Goal: Check status: Check status

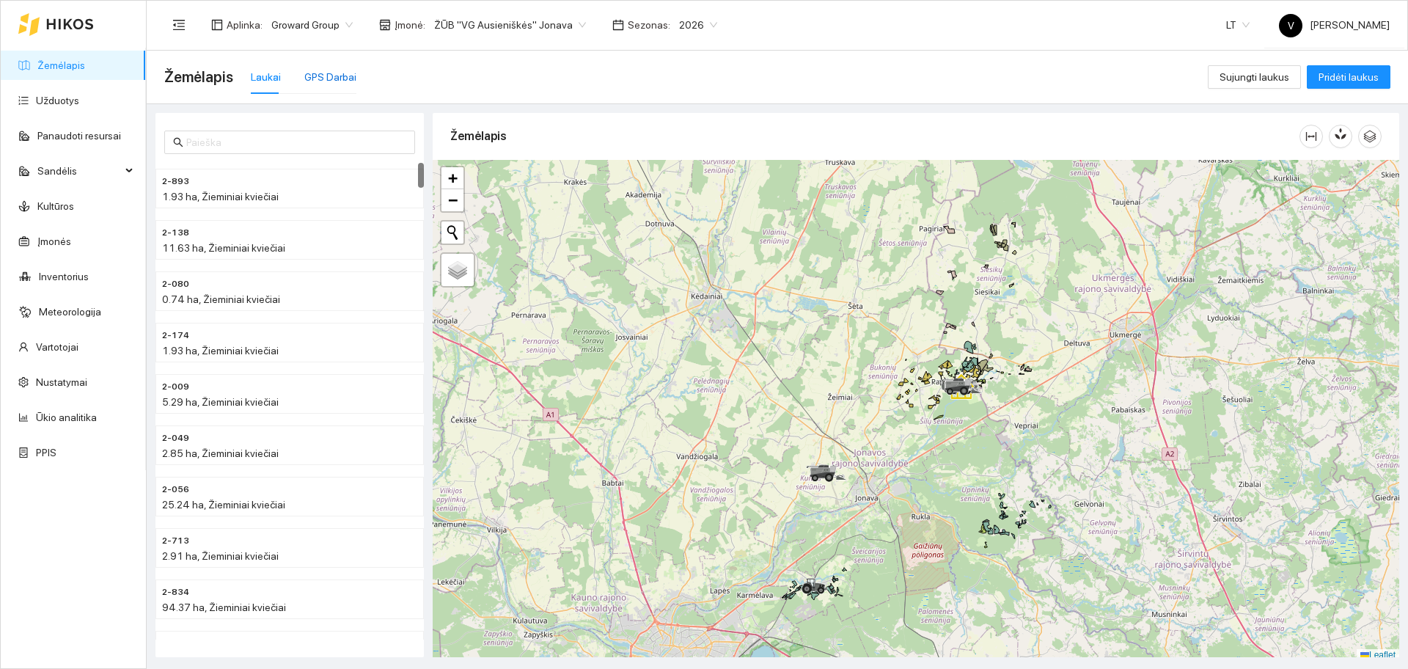
click at [321, 76] on div "GPS Darbai" at bounding box center [330, 77] width 52 height 16
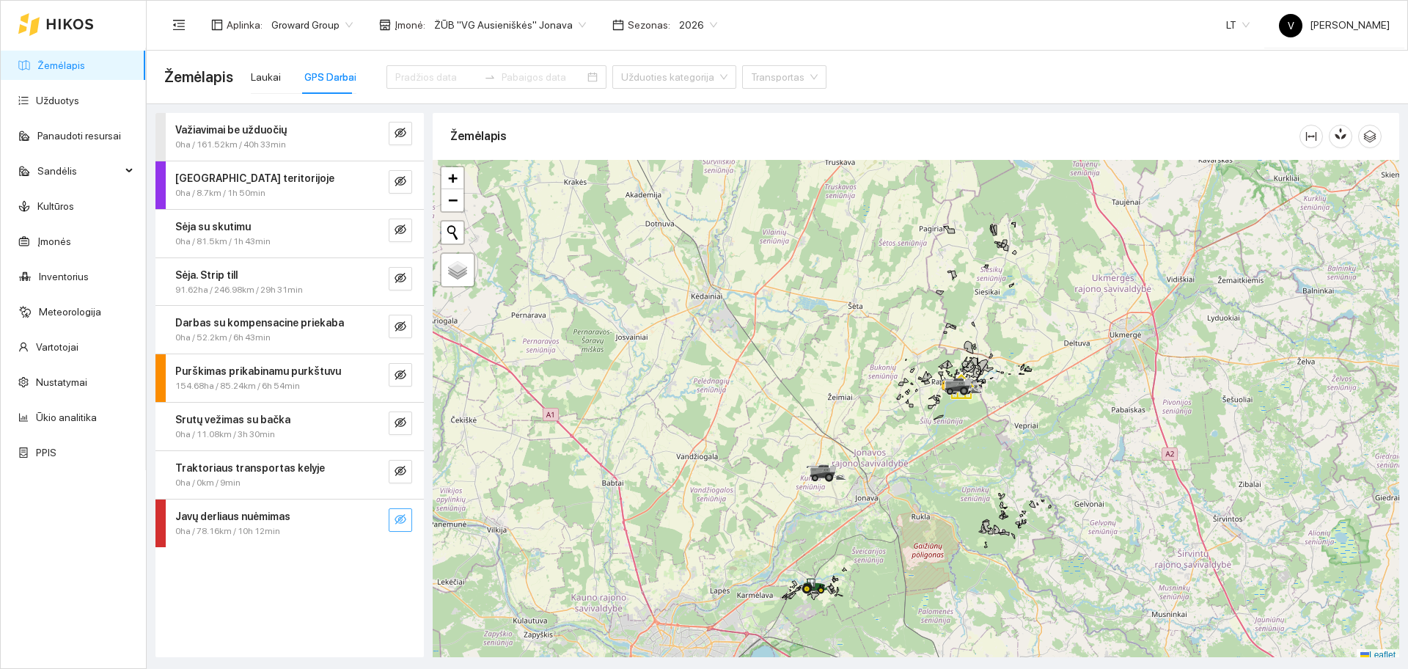
click at [406, 514] on icon "eye-invisible" at bounding box center [401, 520] width 12 height 12
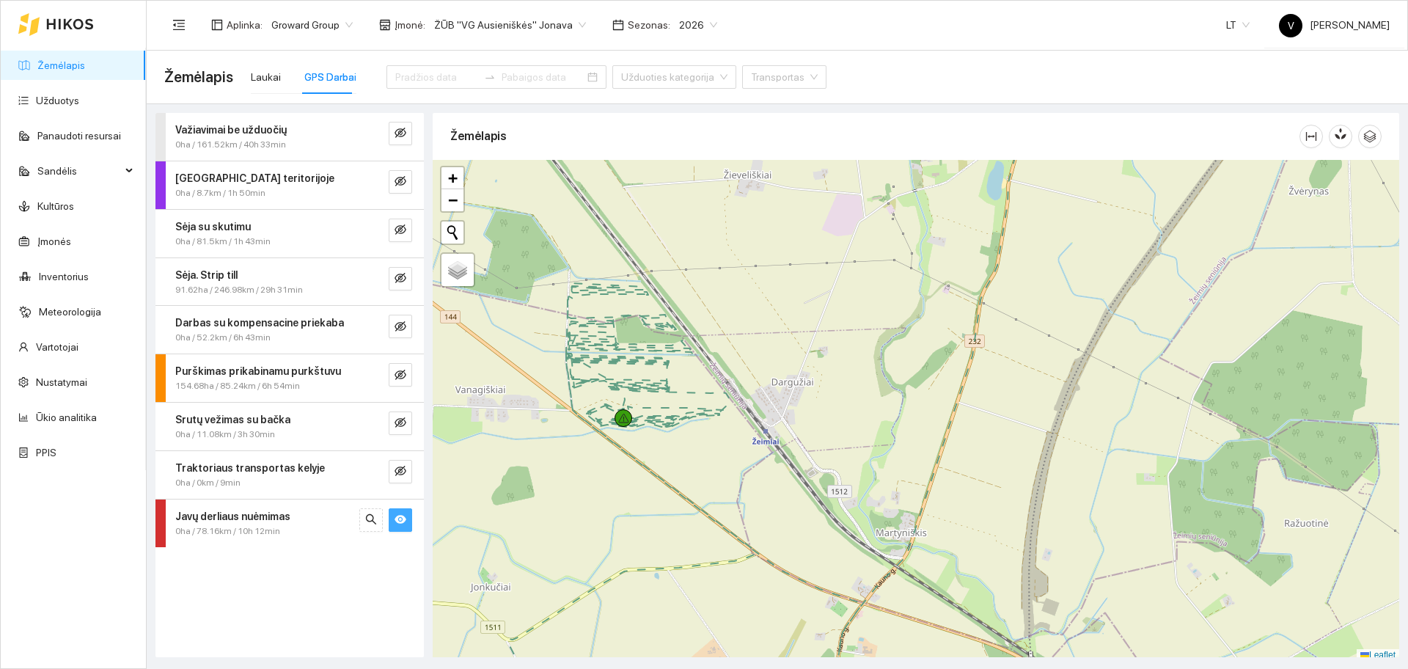
scroll to position [4, 0]
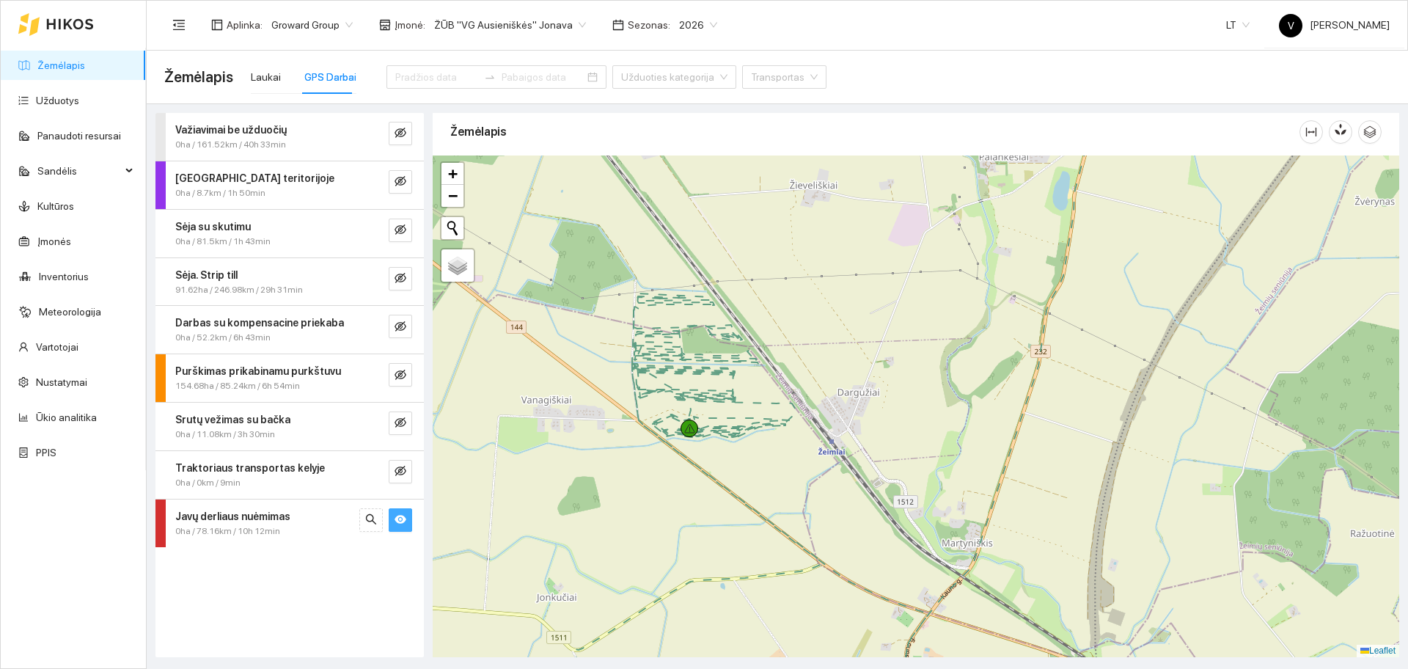
drag, startPoint x: 723, startPoint y: 344, endPoint x: 796, endPoint y: 361, distance: 75.3
click at [796, 361] on div at bounding box center [916, 407] width 967 height 502
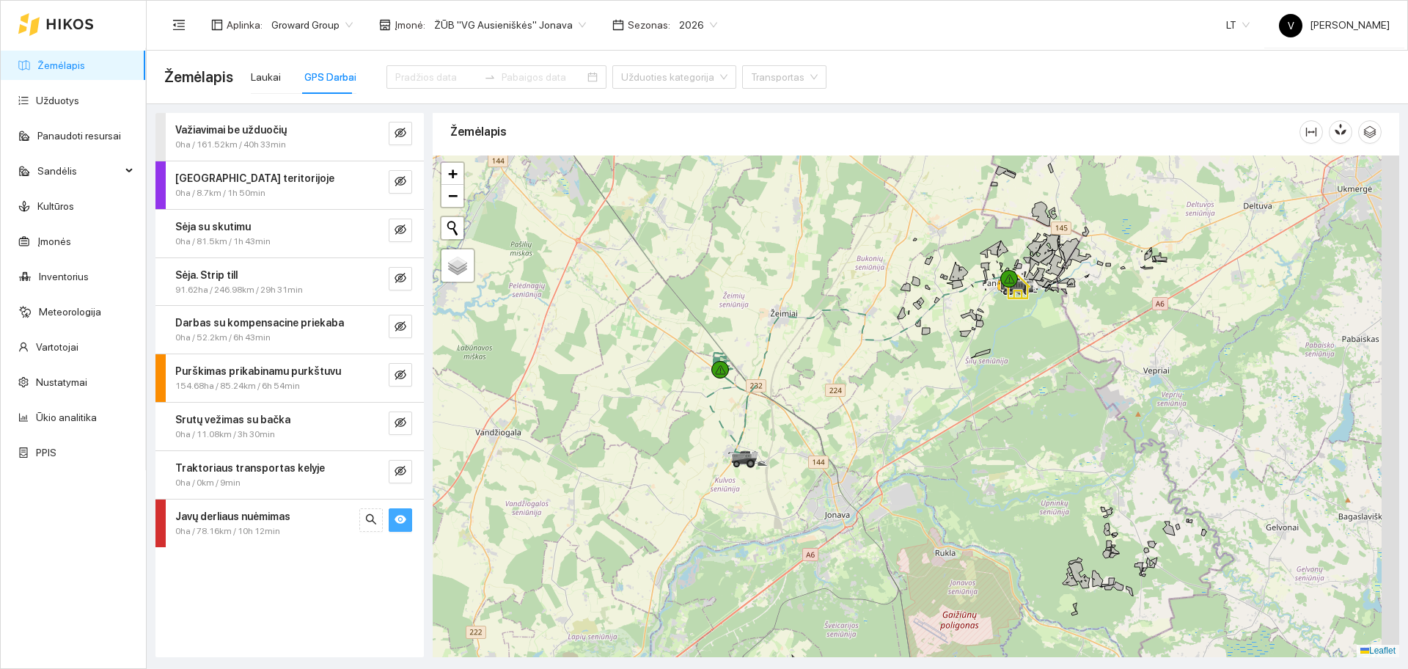
drag, startPoint x: 1062, startPoint y: 370, endPoint x: 971, endPoint y: 361, distance: 92.1
click at [971, 361] on div at bounding box center [916, 407] width 967 height 502
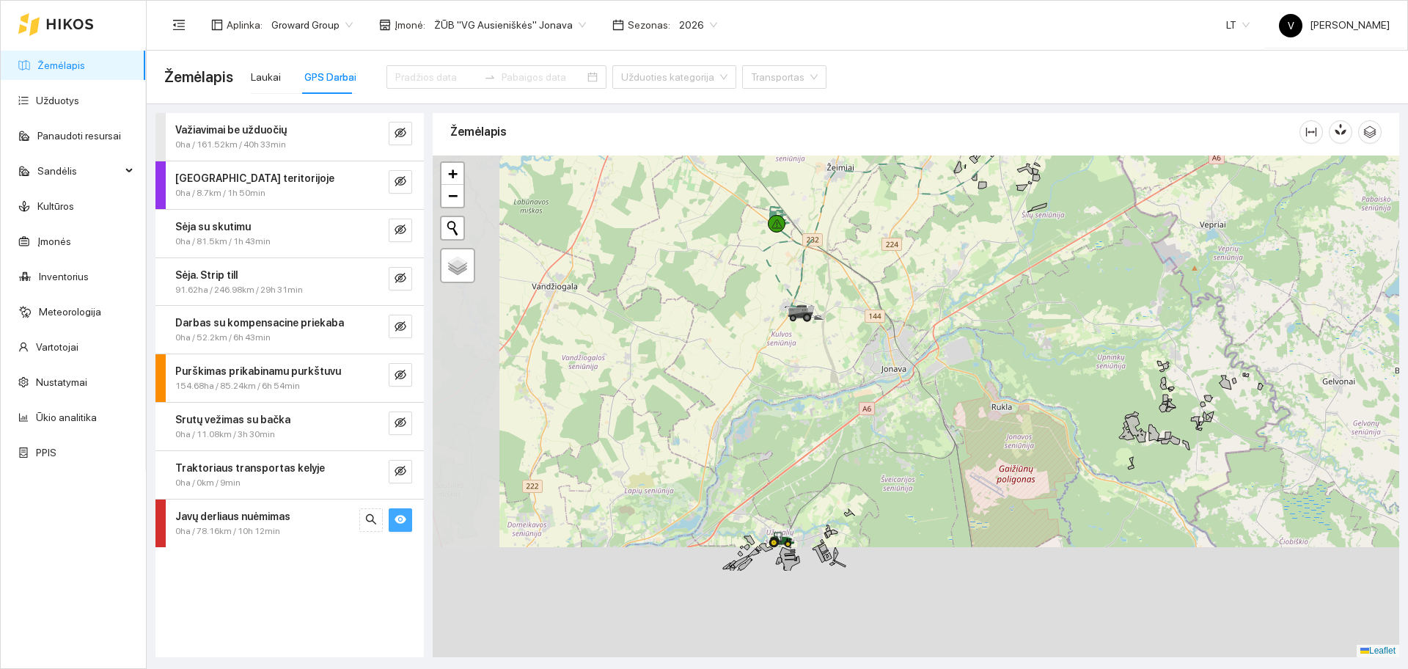
drag, startPoint x: 951, startPoint y: 448, endPoint x: 1119, endPoint y: 239, distance: 267.7
click at [1119, 239] on div at bounding box center [916, 407] width 967 height 502
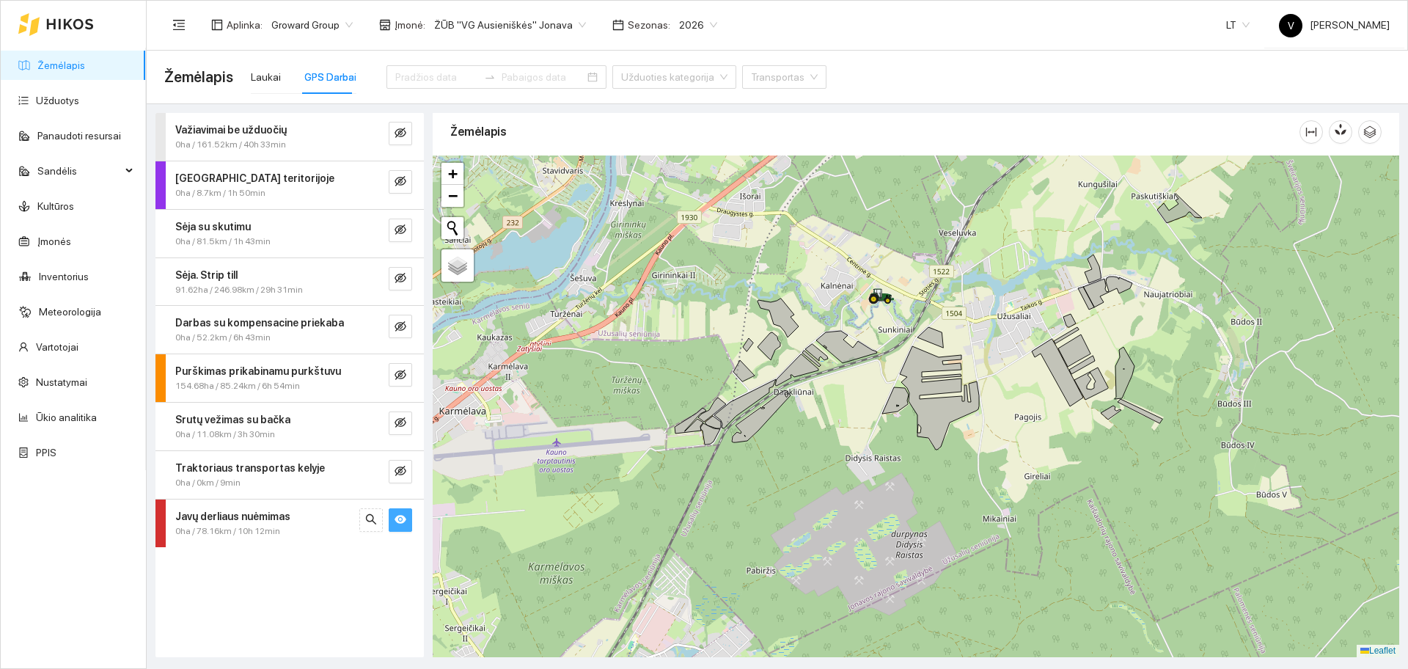
drag, startPoint x: 869, startPoint y: 304, endPoint x: 844, endPoint y: 298, distance: 25.6
click at [844, 298] on div at bounding box center [916, 407] width 967 height 502
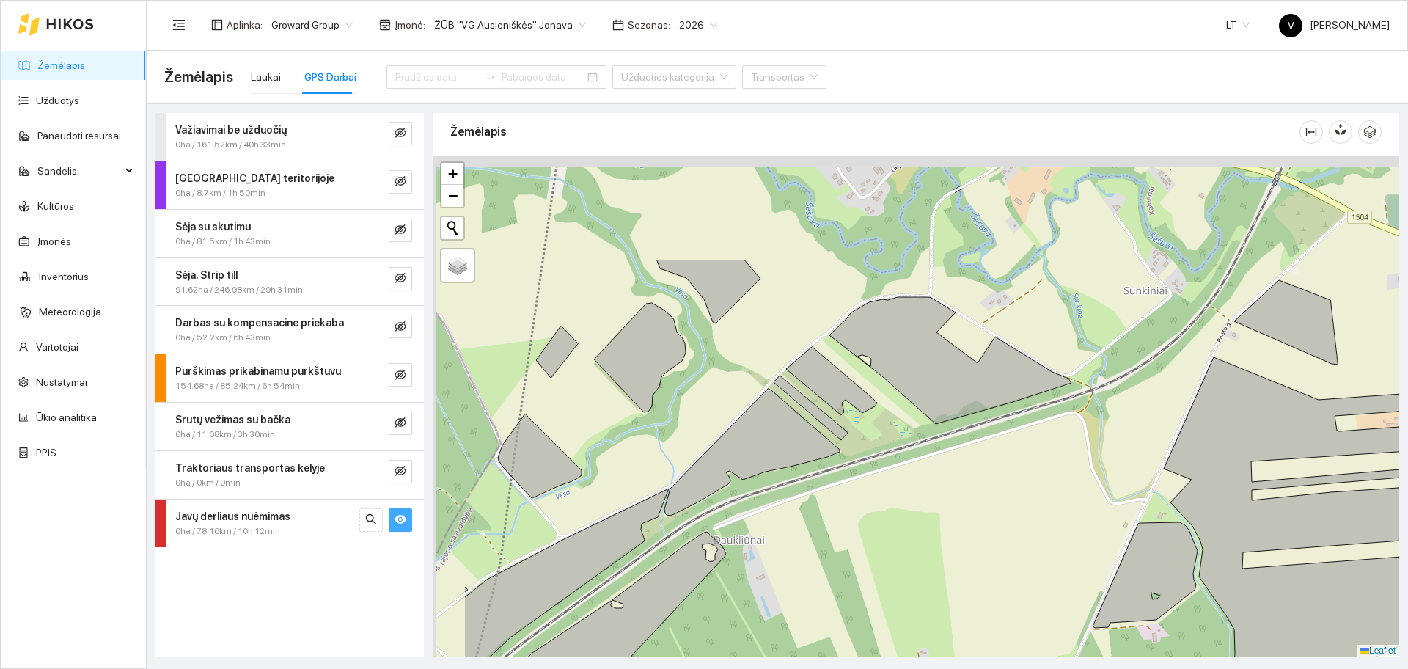
drag, startPoint x: 682, startPoint y: 413, endPoint x: 813, endPoint y: 569, distance: 203.6
click at [813, 569] on div at bounding box center [916, 407] width 967 height 502
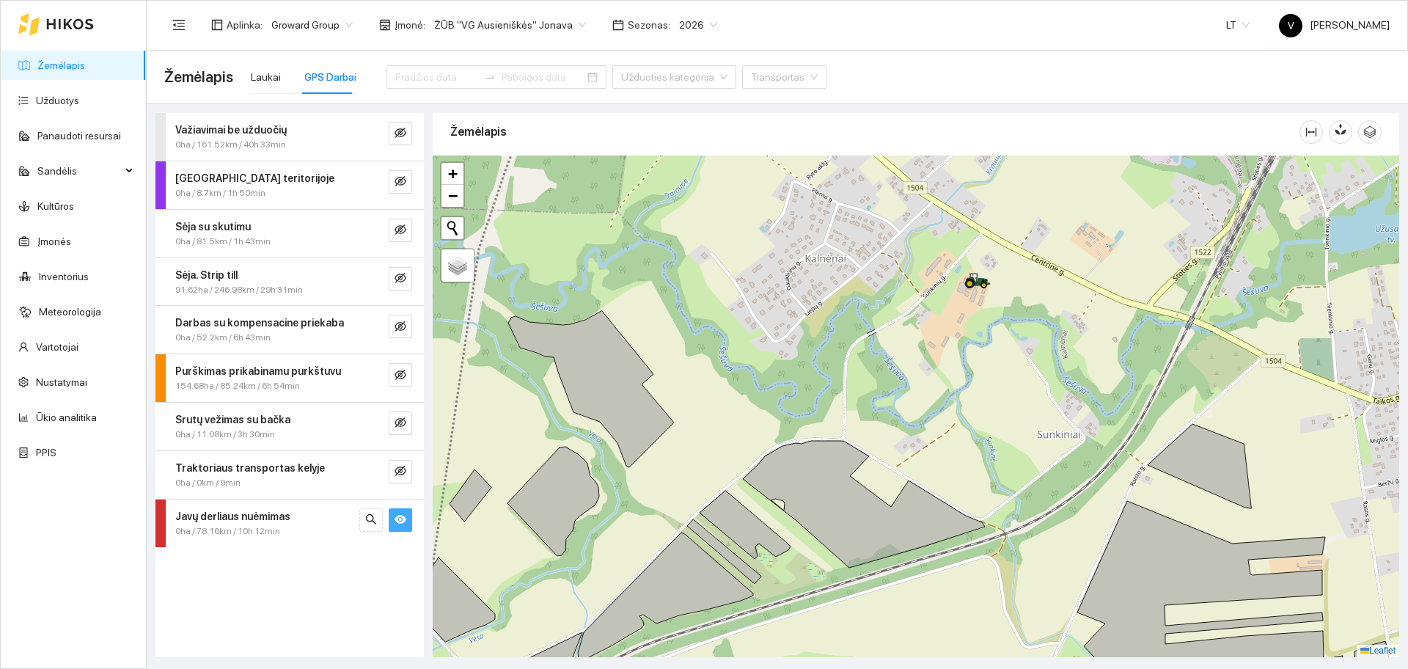
drag, startPoint x: 1050, startPoint y: 291, endPoint x: 957, endPoint y: 439, distance: 175.4
click at [957, 439] on div at bounding box center [916, 407] width 967 height 502
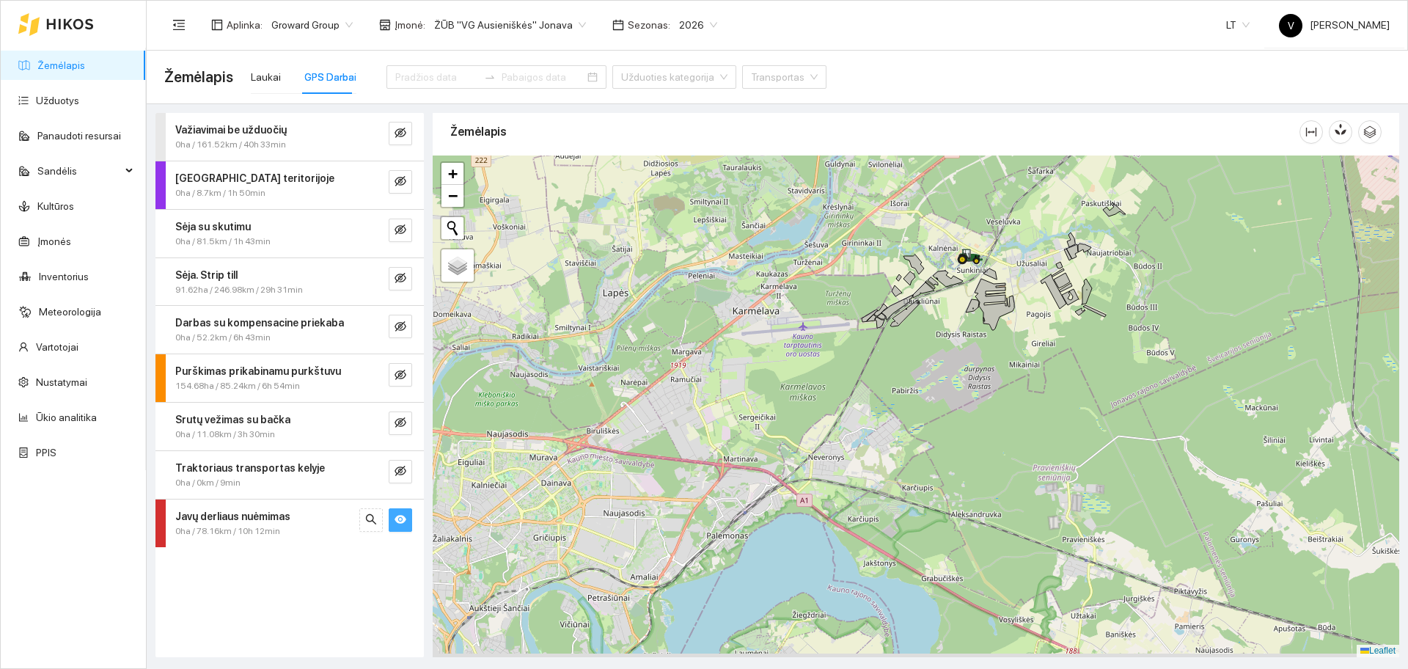
drag, startPoint x: 895, startPoint y: 495, endPoint x: 768, endPoint y: 258, distance: 268.8
click at [768, 258] on div at bounding box center [916, 407] width 967 height 502
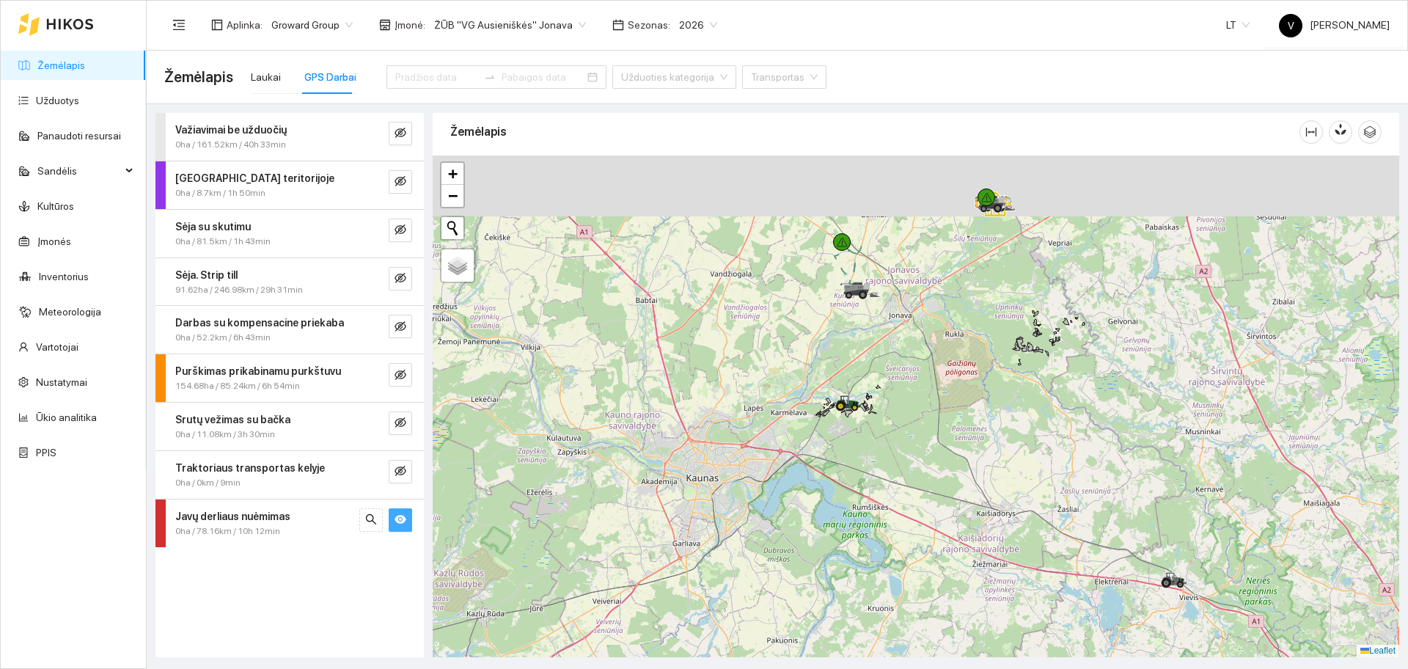
drag, startPoint x: 1006, startPoint y: 250, endPoint x: 897, endPoint y: 398, distance: 184.1
click at [897, 398] on div at bounding box center [916, 407] width 967 height 502
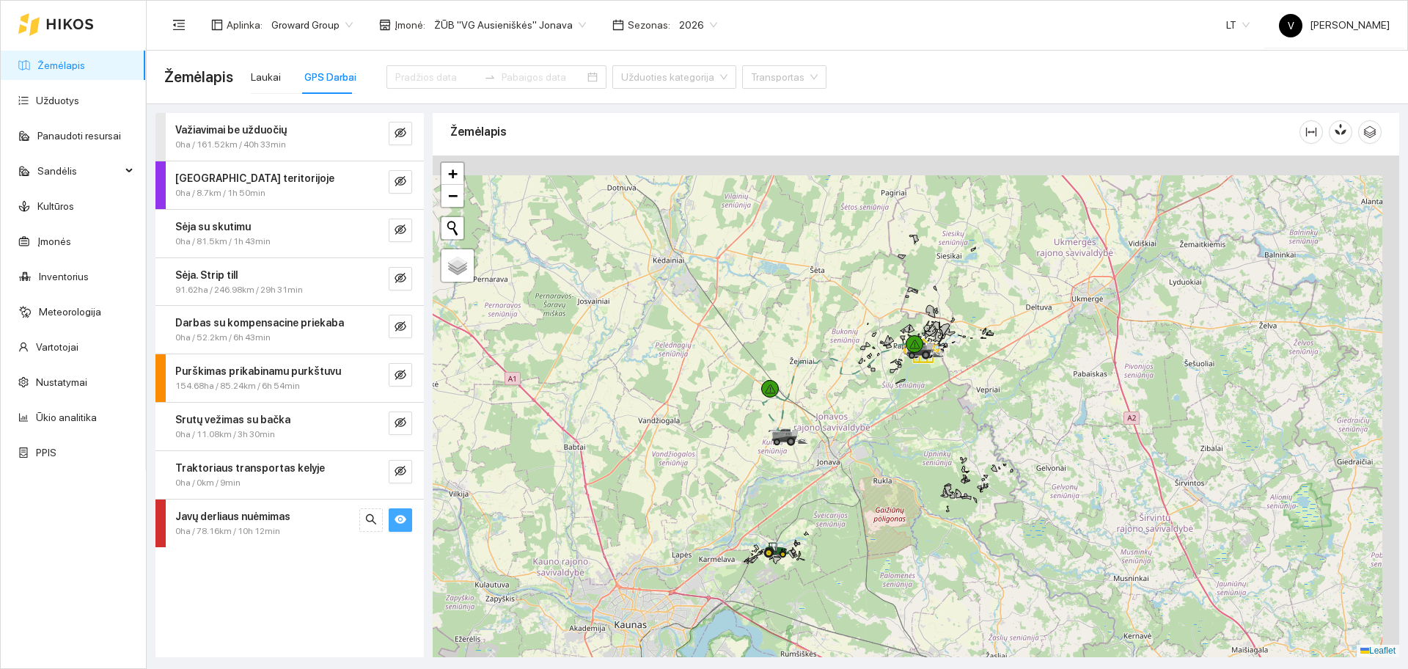
drag, startPoint x: 951, startPoint y: 246, endPoint x: 900, endPoint y: 375, distance: 138.7
click at [900, 375] on div at bounding box center [916, 407] width 967 height 502
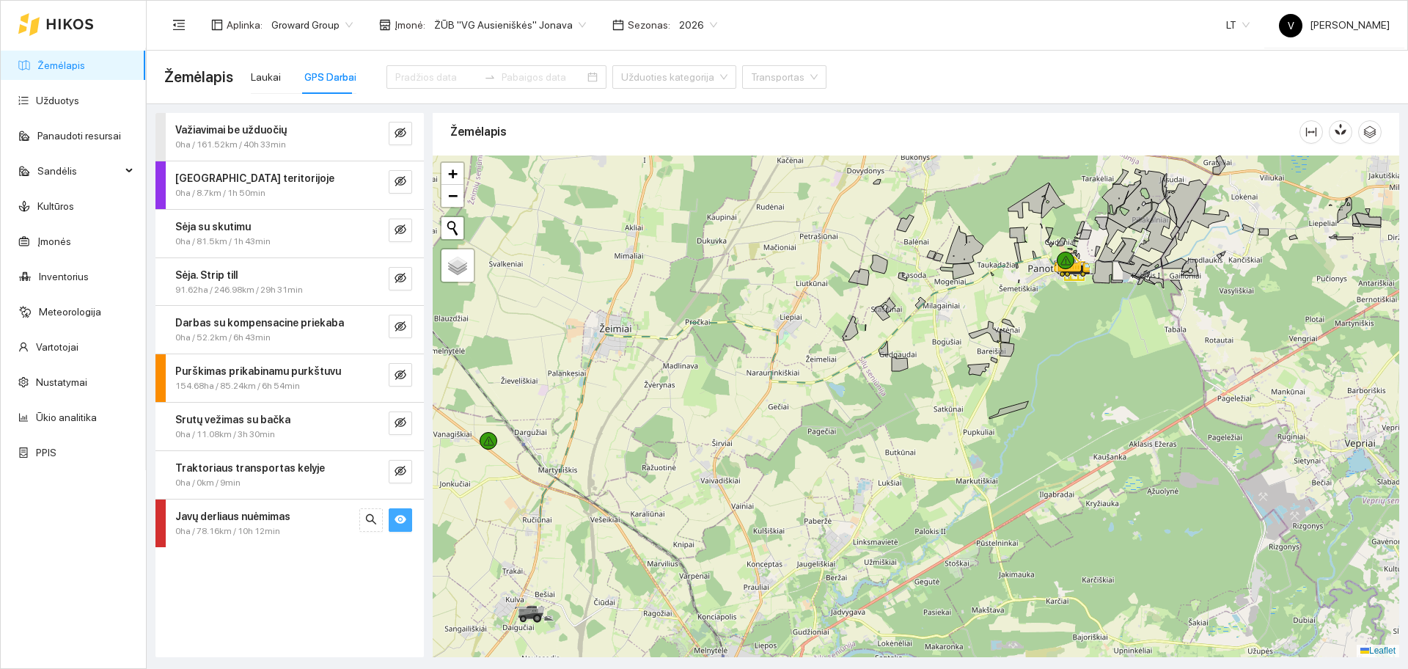
drag, startPoint x: 808, startPoint y: 308, endPoint x: 1012, endPoint y: 258, distance: 209.9
click at [1012, 258] on div at bounding box center [916, 407] width 967 height 502
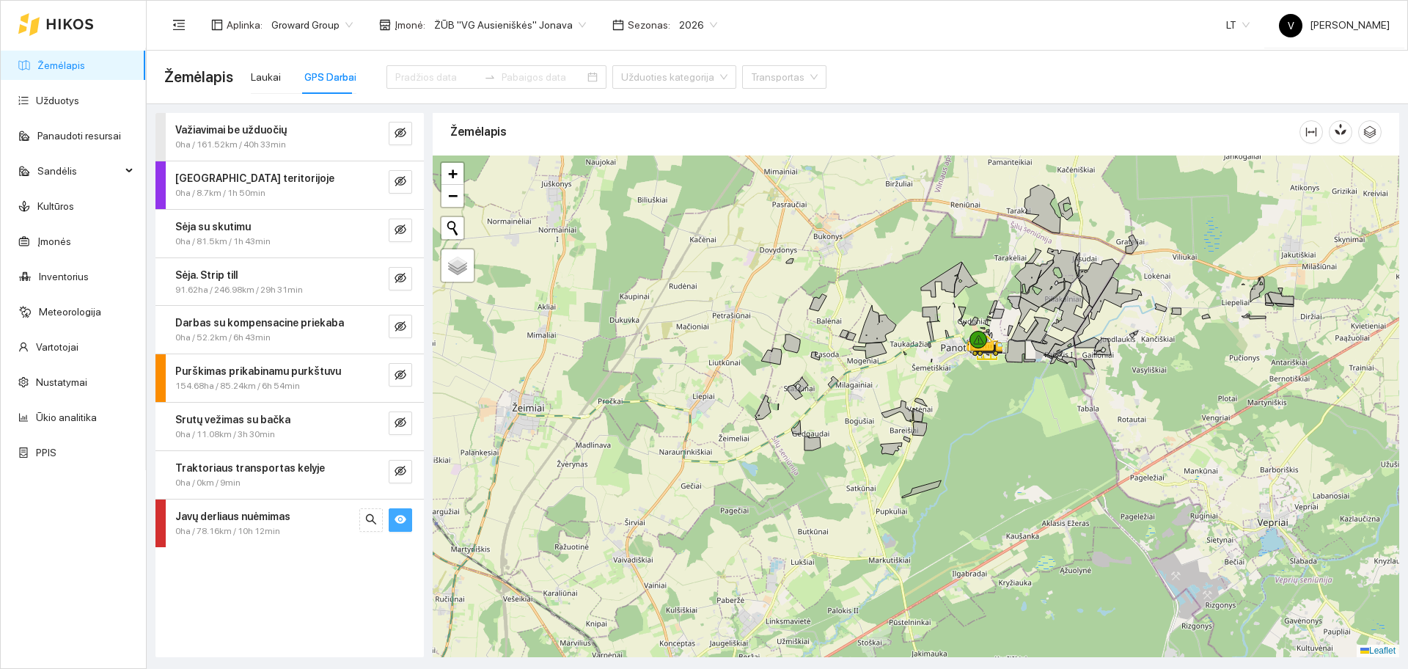
drag, startPoint x: 962, startPoint y: 260, endPoint x: 877, endPoint y: 347, distance: 120.9
click at [877, 343] on icon at bounding box center [877, 324] width 37 height 38
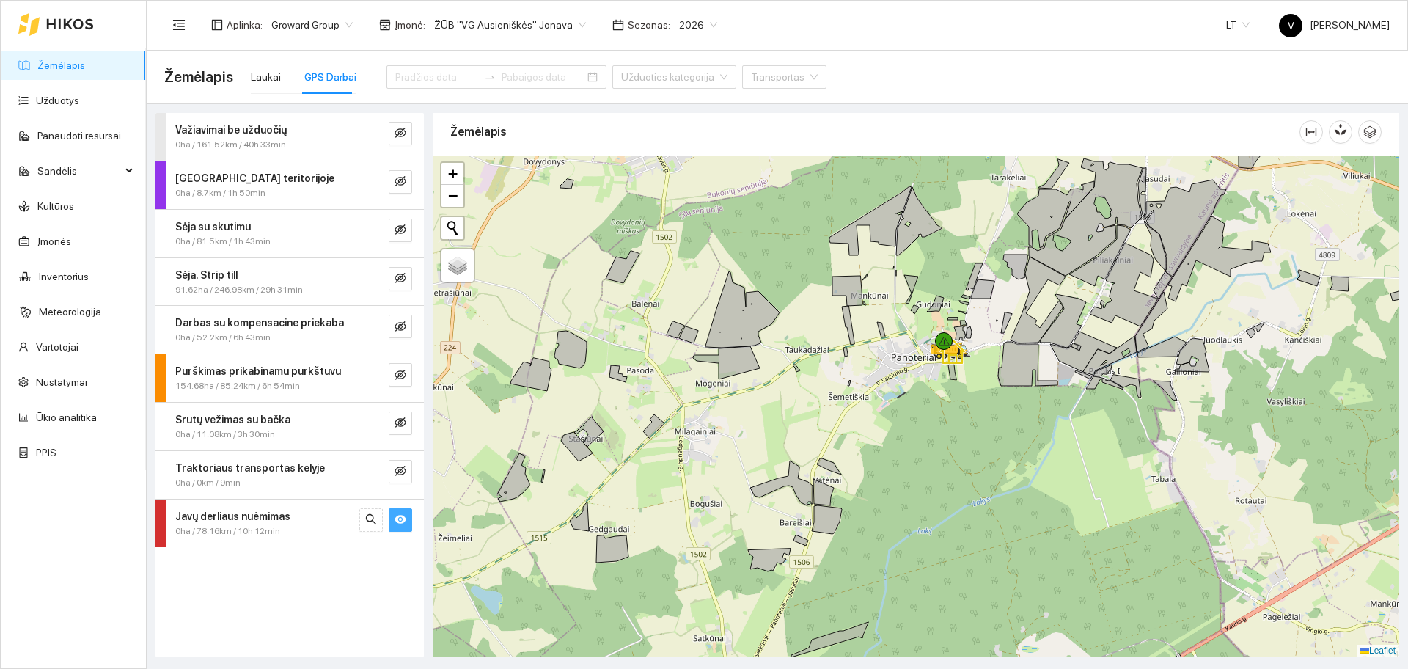
drag, startPoint x: 1026, startPoint y: 308, endPoint x: 968, endPoint y: 309, distance: 58.0
click at [968, 309] on div at bounding box center [916, 407] width 967 height 502
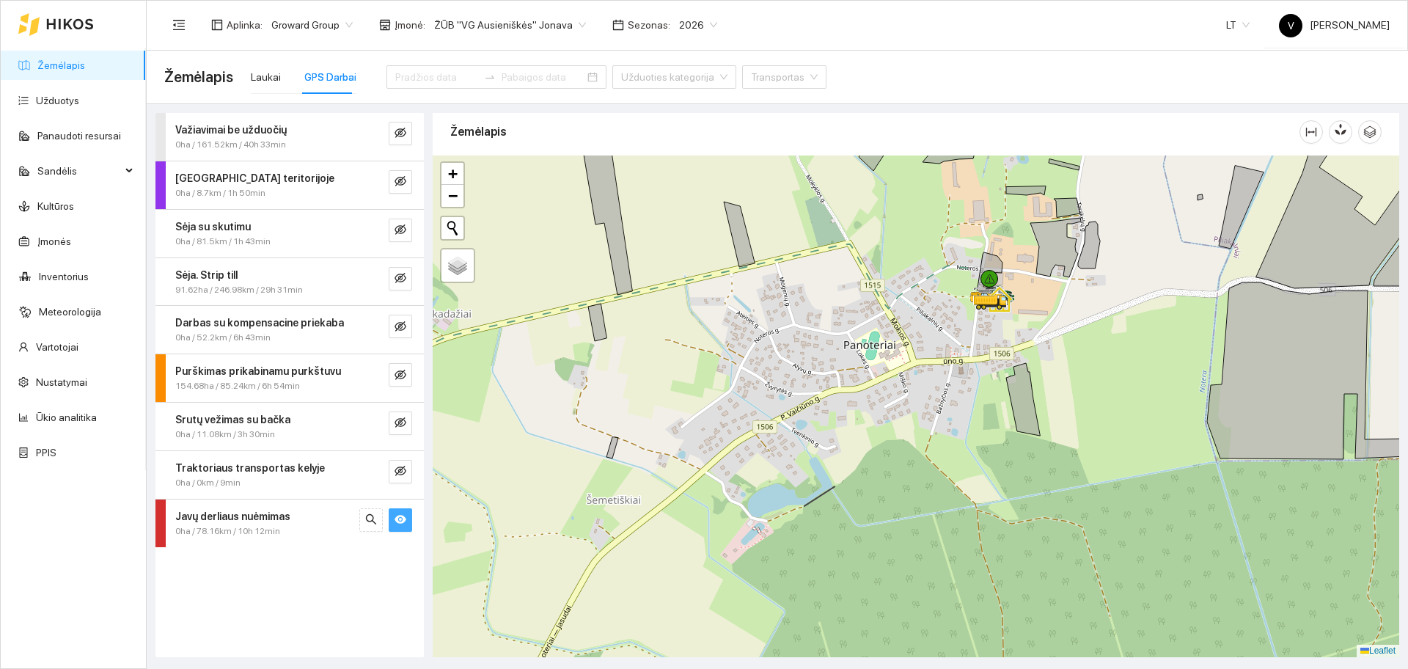
drag, startPoint x: 1015, startPoint y: 325, endPoint x: 954, endPoint y: 351, distance: 66.1
click at [954, 351] on div at bounding box center [916, 407] width 967 height 502
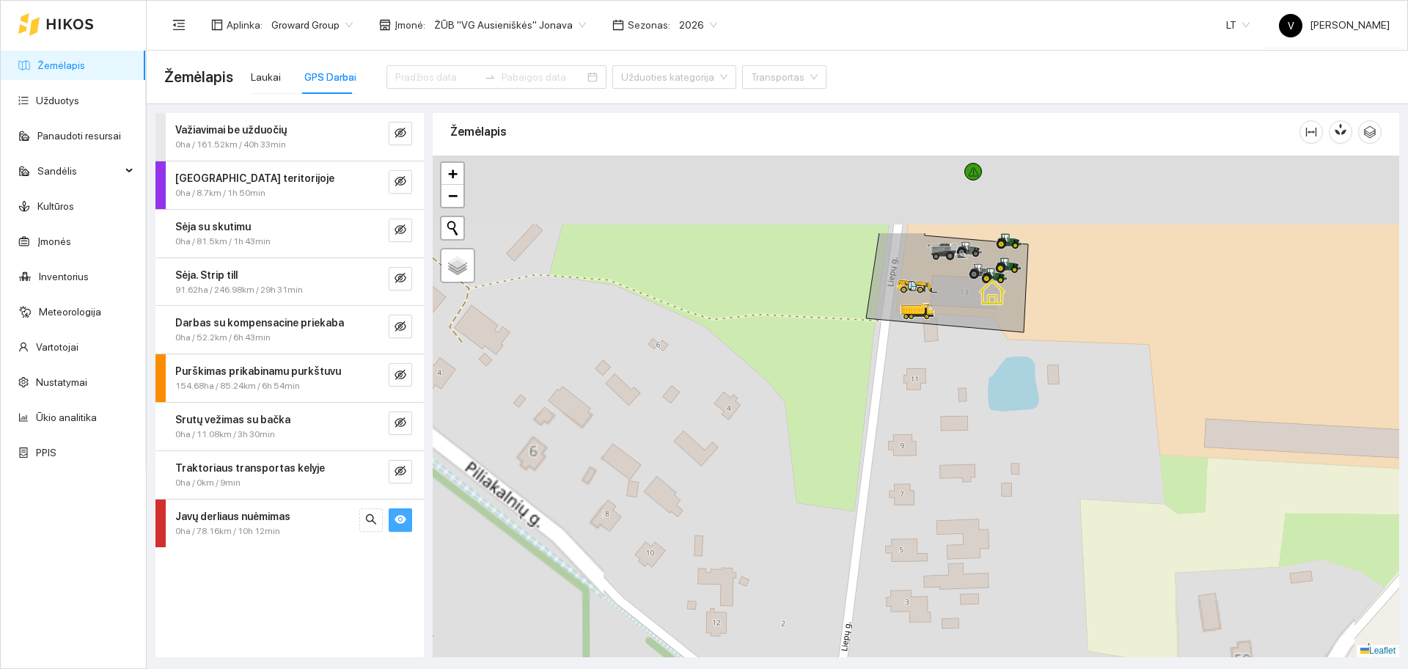
drag, startPoint x: 990, startPoint y: 245, endPoint x: 946, endPoint y: 408, distance: 168.7
click at [946, 408] on div at bounding box center [916, 407] width 967 height 502
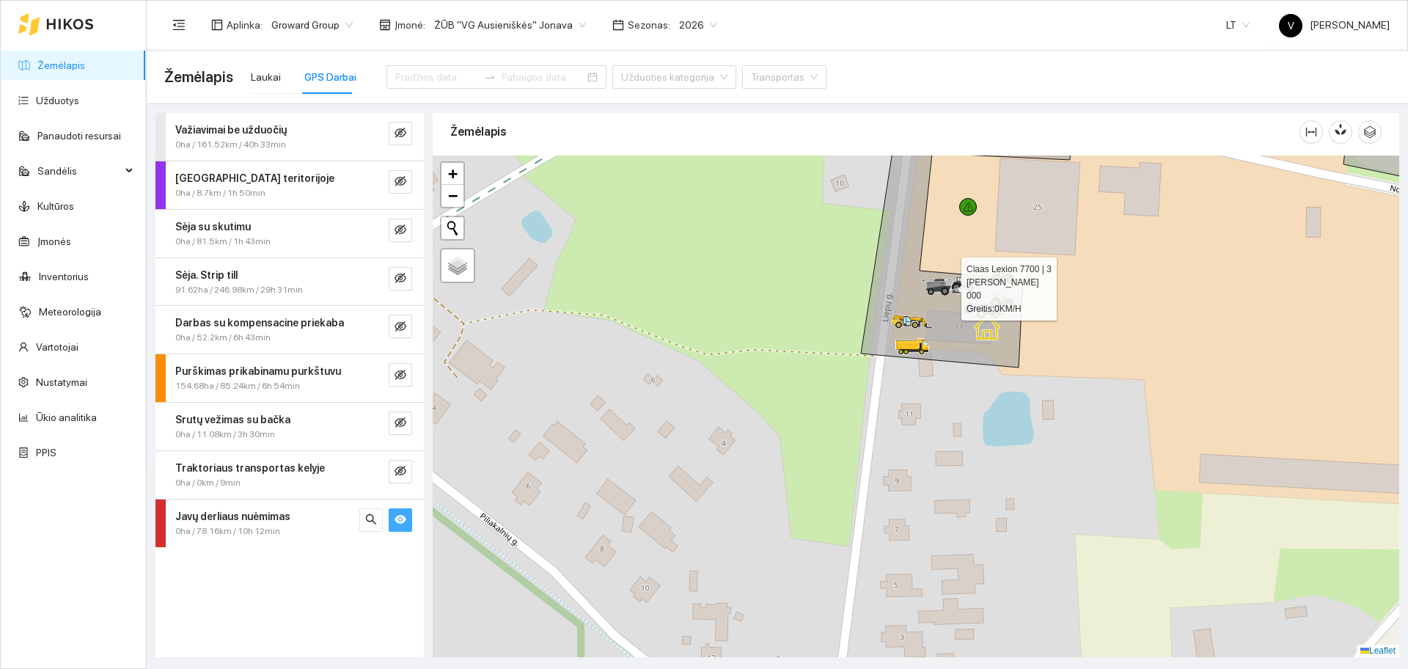
click at [924, 288] on icon at bounding box center [942, 287] width 41 height 18
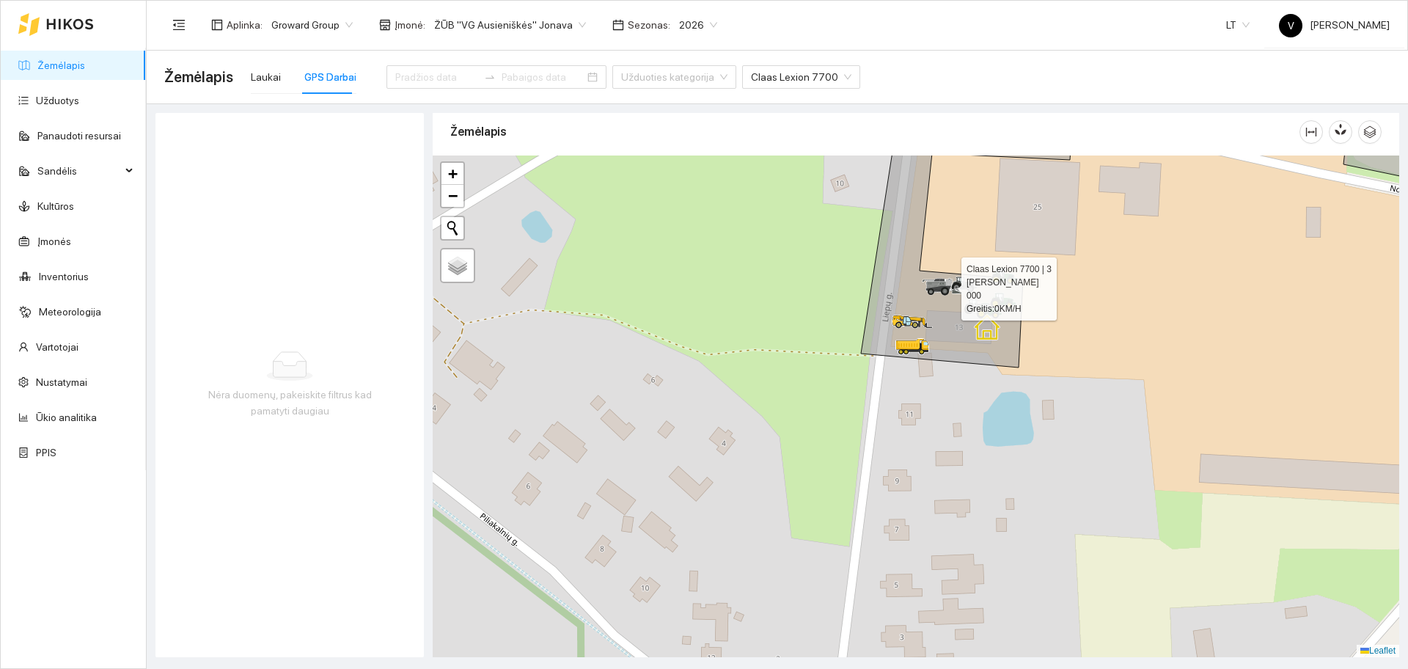
click at [937, 279] on icon at bounding box center [938, 280] width 7 height 2
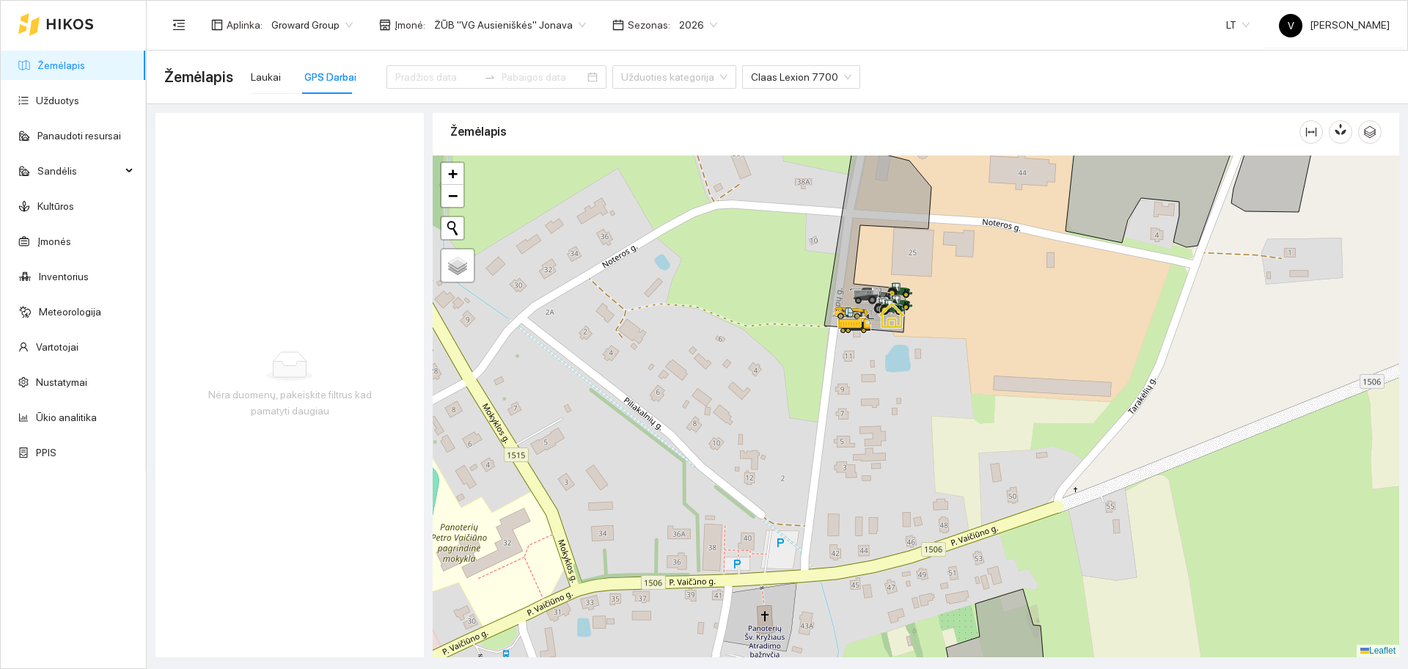
click at [632, 26] on span "Sezonas :" at bounding box center [649, 25] width 43 height 16
click at [684, 20] on span "2026" at bounding box center [698, 25] width 38 height 22
click at [684, 160] on div "2025" at bounding box center [680, 170] width 56 height 23
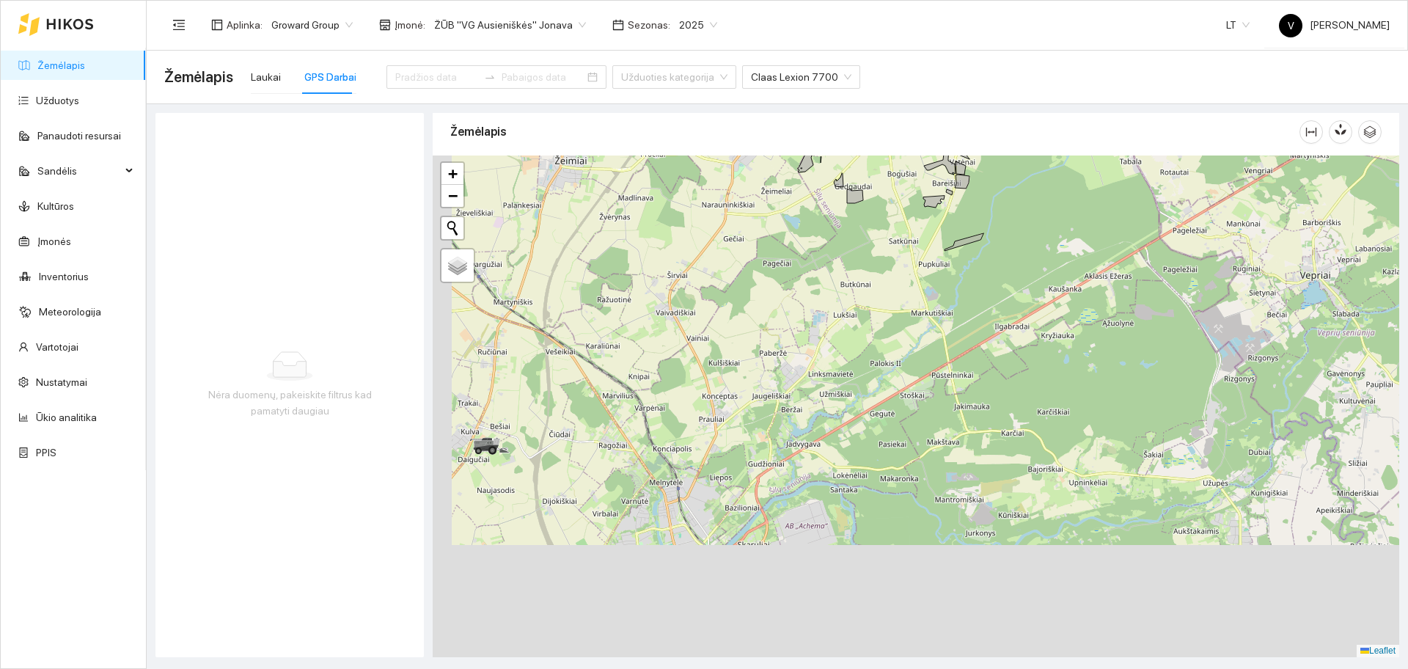
drag, startPoint x: 755, startPoint y: 424, endPoint x: 893, endPoint y: 142, distance: 314.3
click at [893, 142] on div "Žemėlapis" at bounding box center [916, 381] width 967 height 544
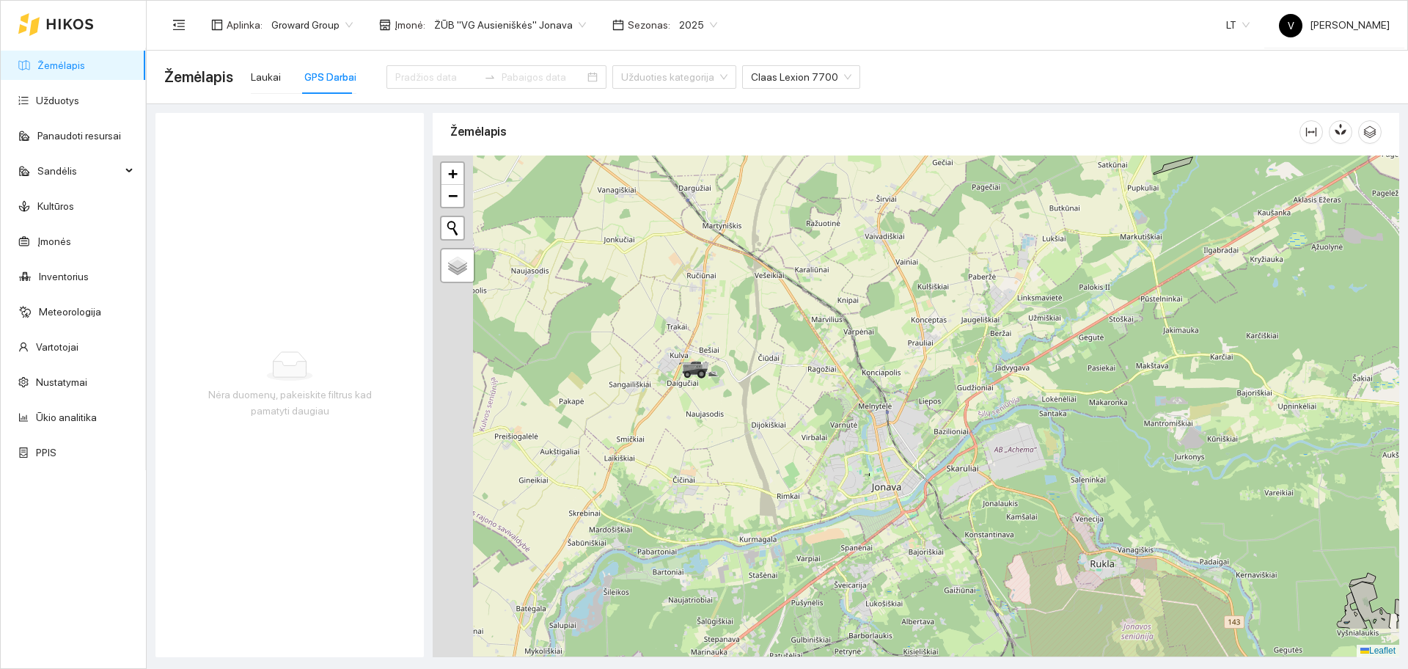
drag, startPoint x: 662, startPoint y: 299, endPoint x: 905, endPoint y: 226, distance: 254.1
click at [905, 226] on div at bounding box center [916, 407] width 967 height 502
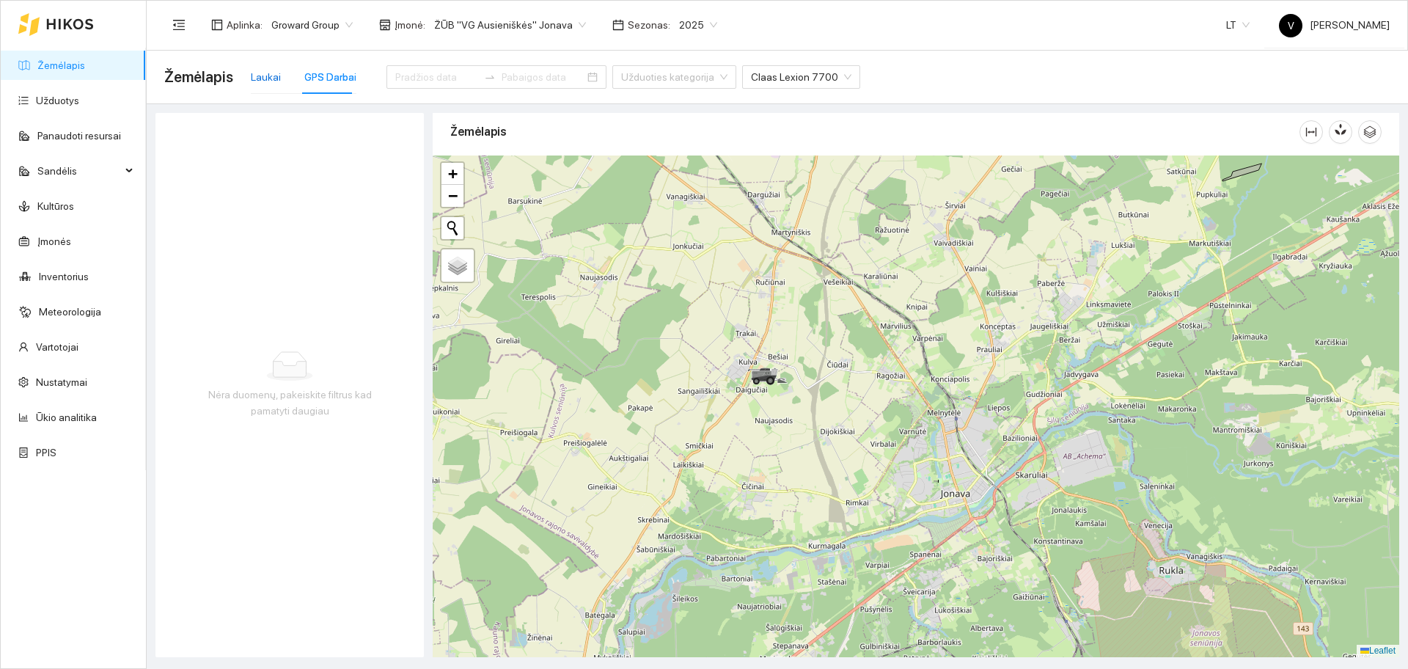
click at [271, 70] on div "Laukai" at bounding box center [266, 77] width 30 height 16
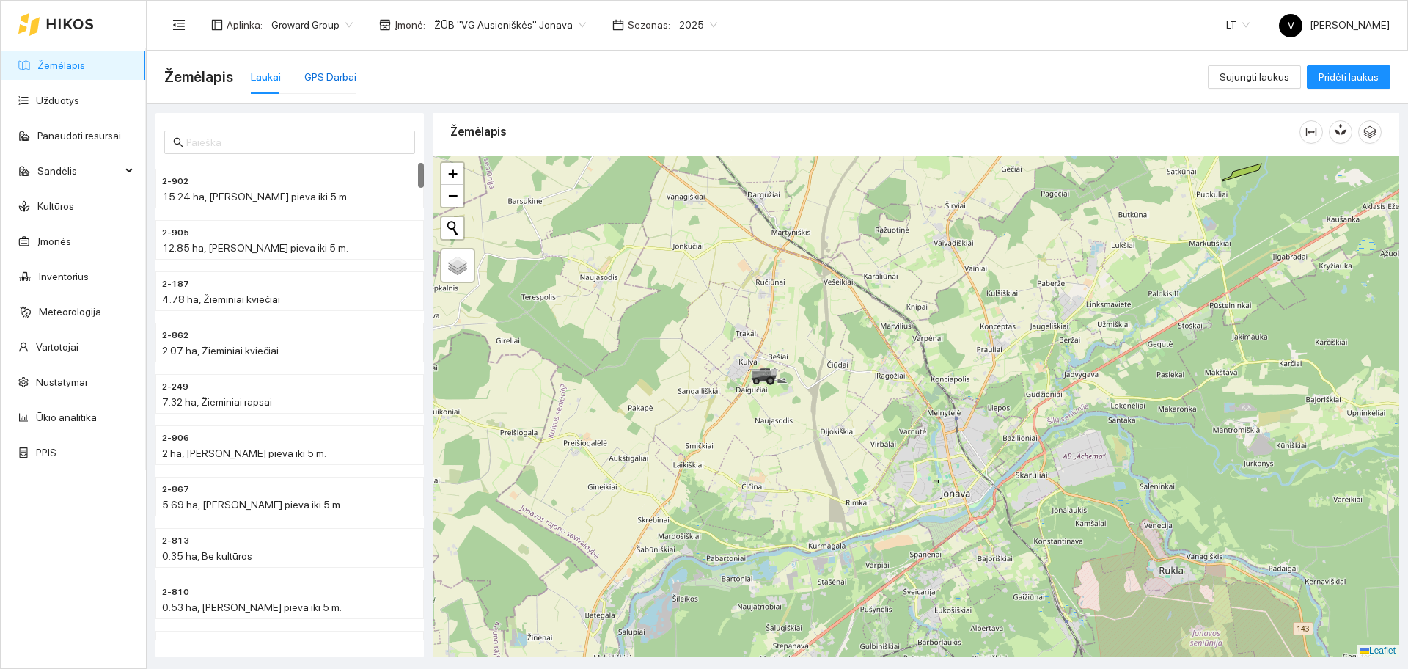
click at [333, 81] on div "GPS Darbai" at bounding box center [330, 77] width 52 height 16
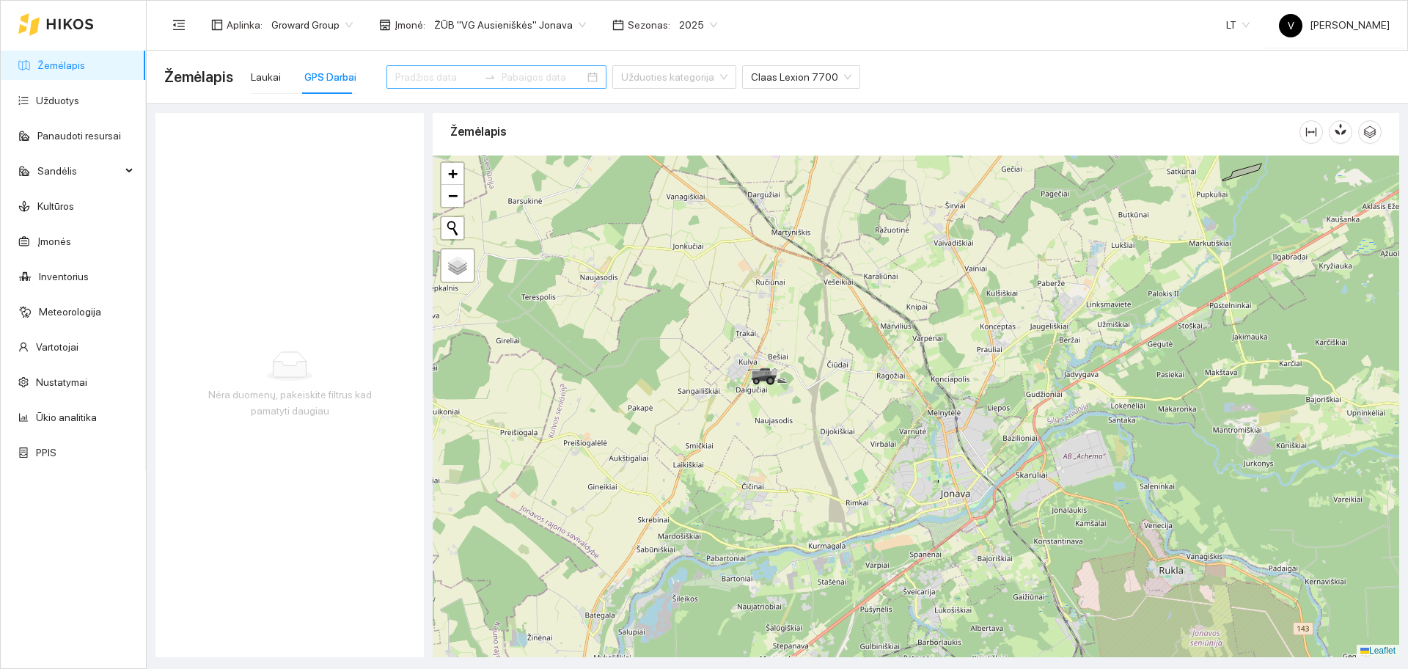
click at [418, 78] on input at bounding box center [436, 77] width 83 height 16
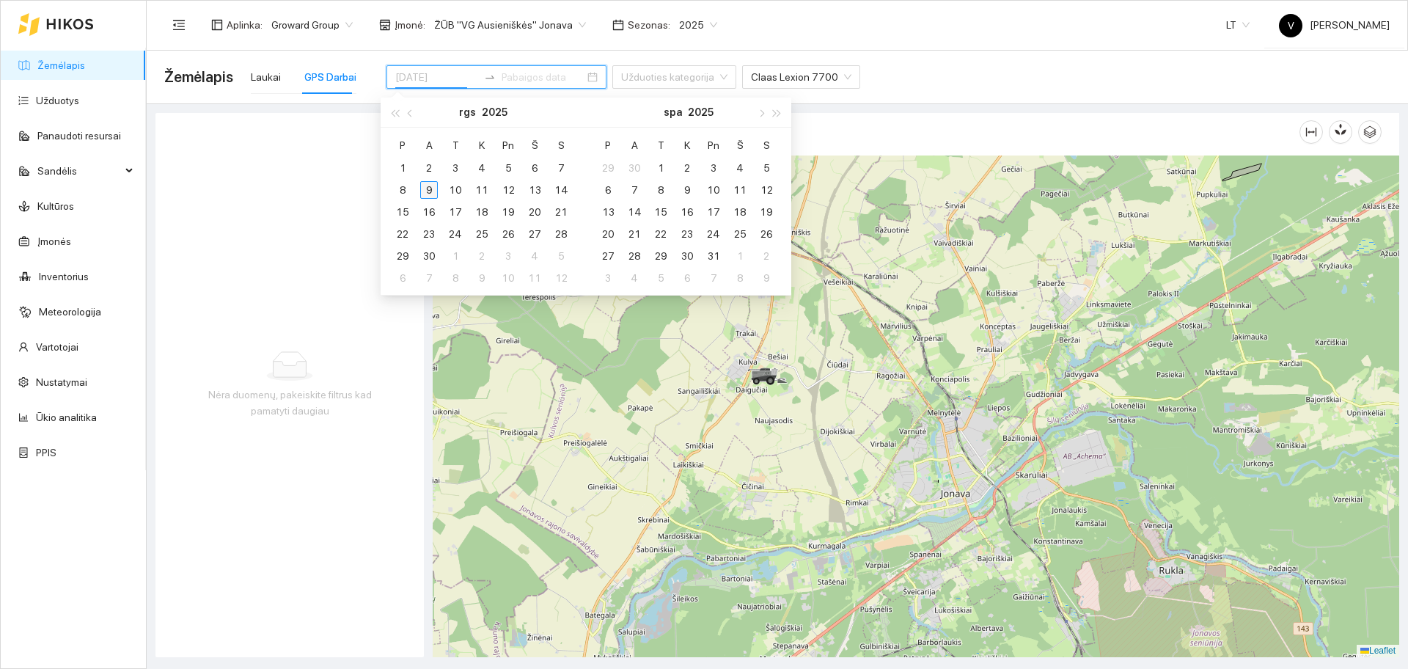
type input "[DATE]"
click at [433, 187] on div "9" at bounding box center [429, 190] width 18 height 18
type input "[DATE]"
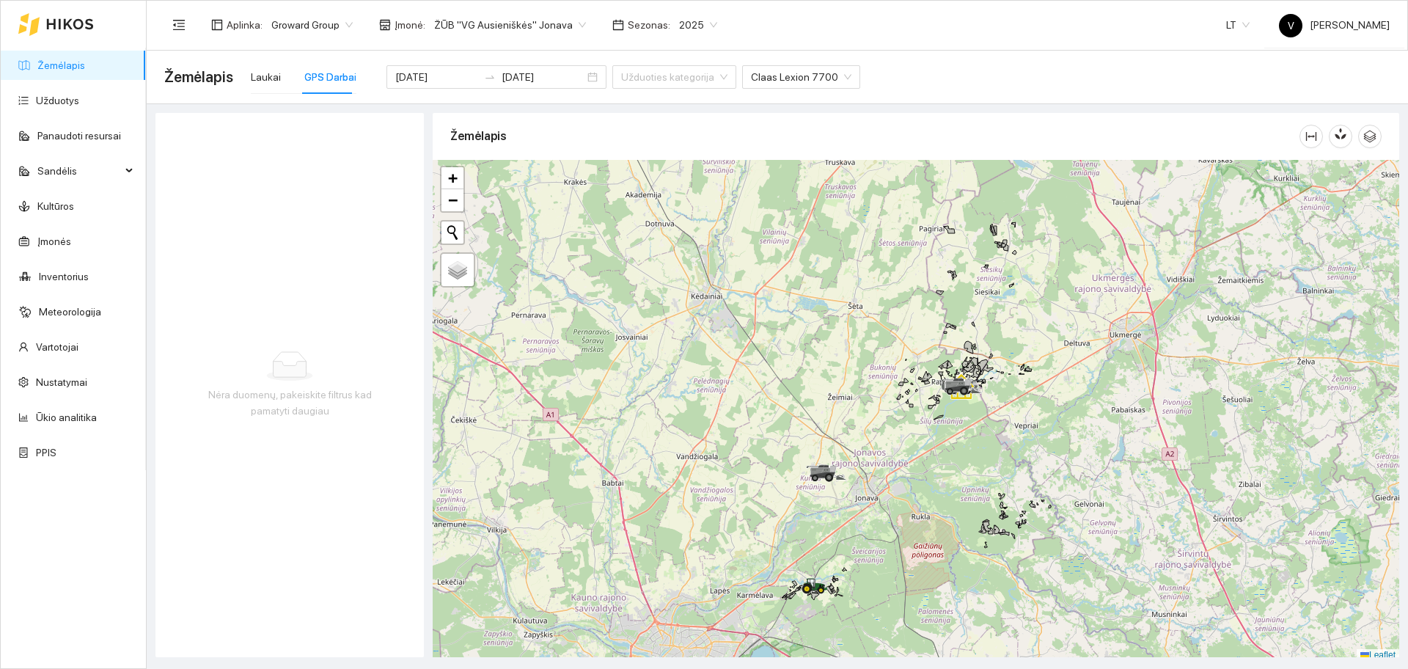
click at [358, 322] on div "Nėra duomenų, pakeiskite filtrus kad pamatyti daugiau" at bounding box center [290, 385] width 268 height 544
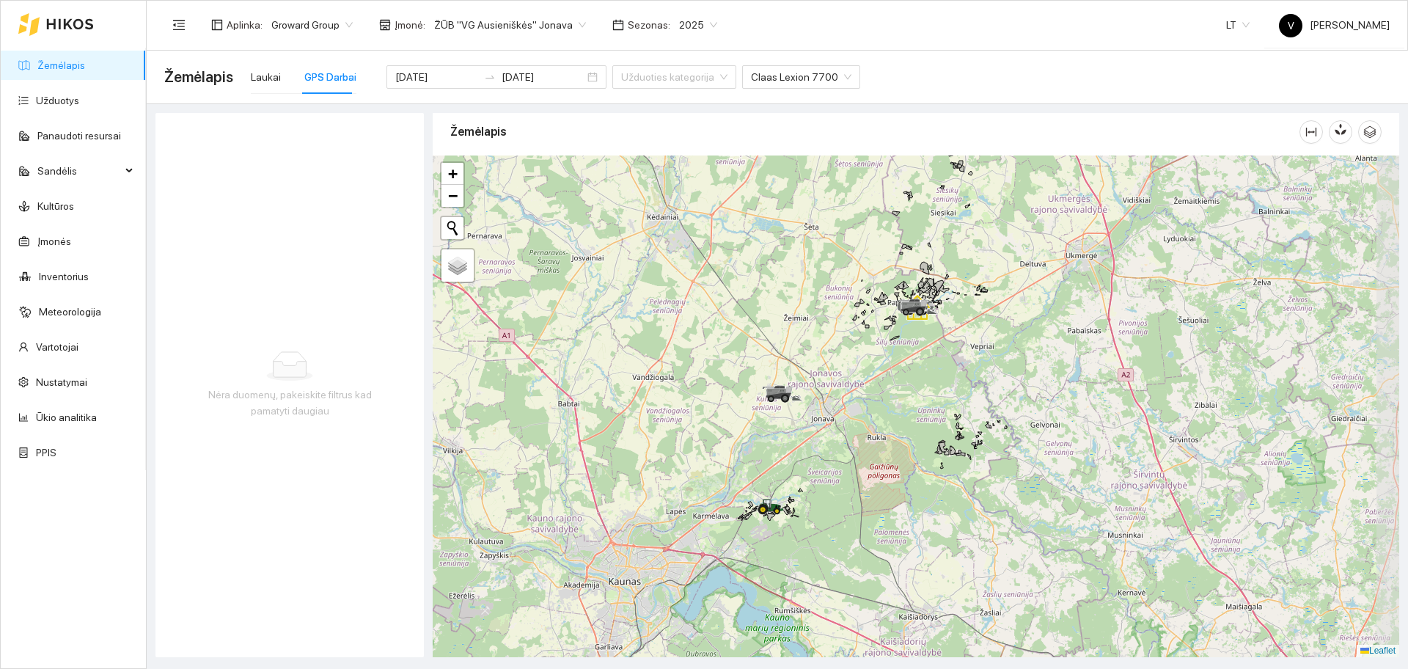
drag, startPoint x: 778, startPoint y: 456, endPoint x: 730, endPoint y: 368, distance: 100.5
click at [730, 368] on div at bounding box center [916, 407] width 967 height 502
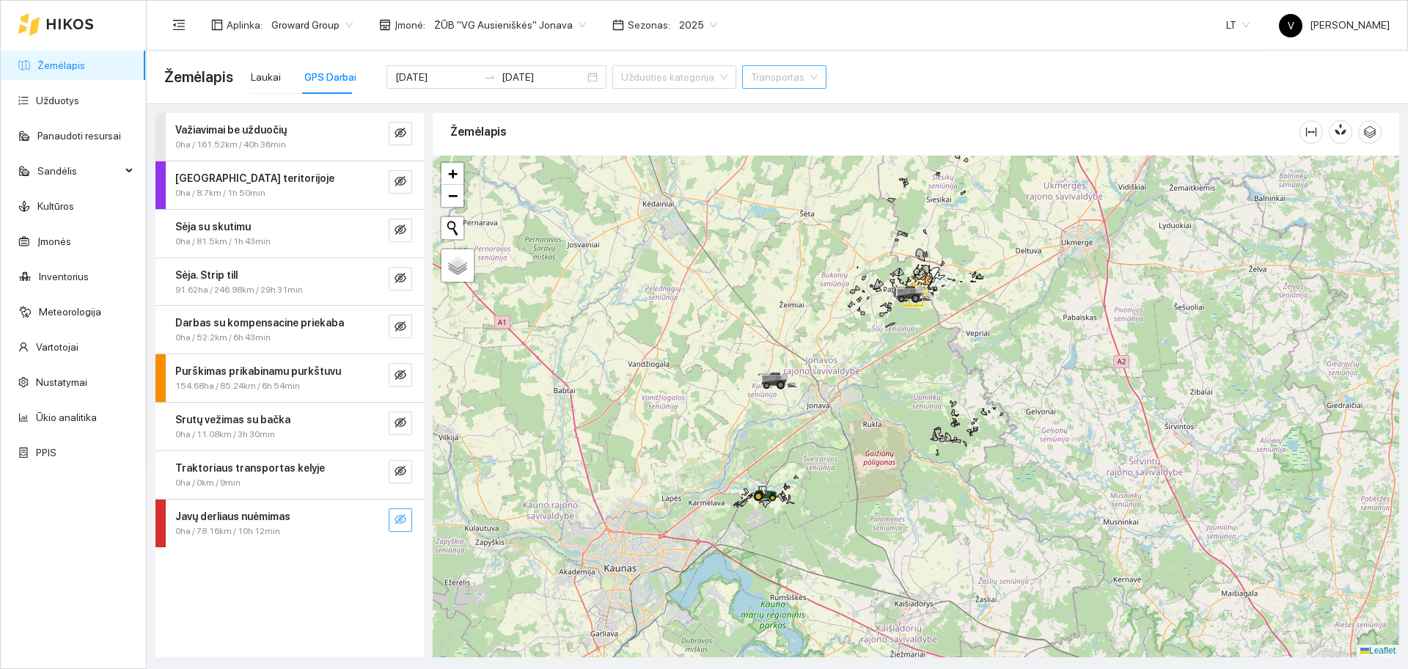
click at [400, 515] on icon "eye-invisible" at bounding box center [401, 520] width 12 height 12
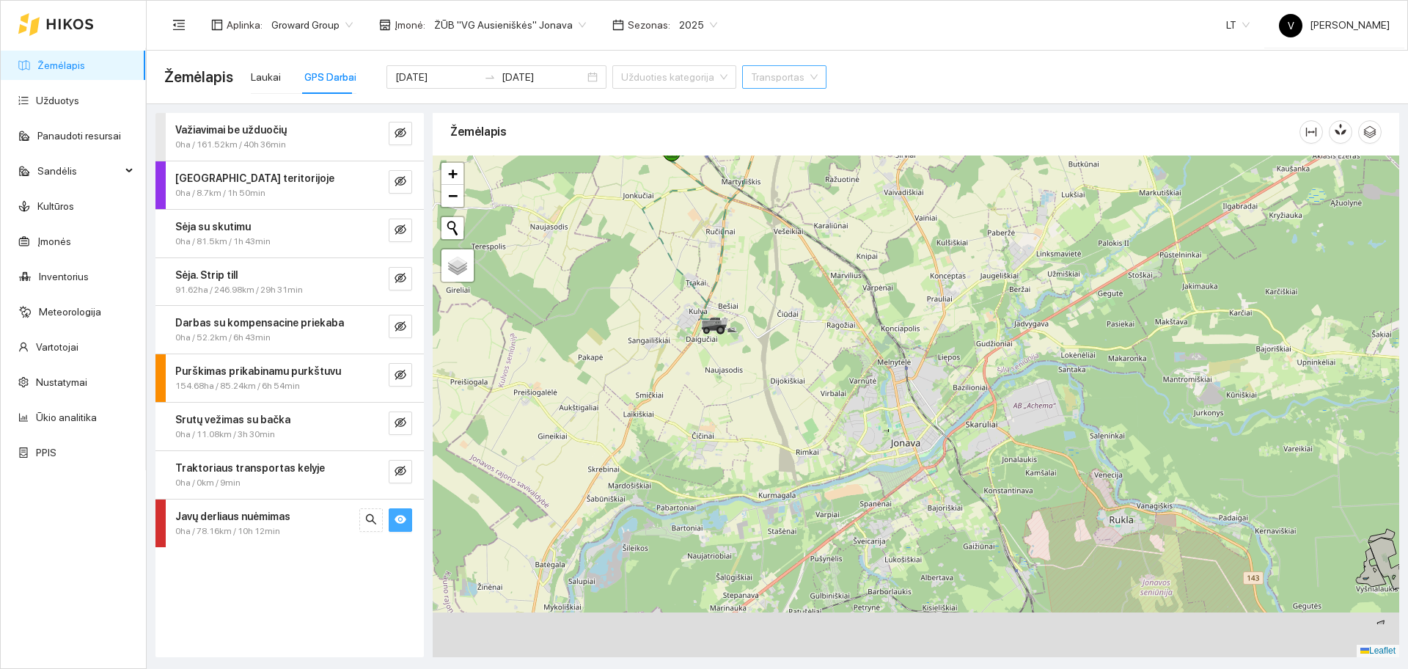
drag, startPoint x: 857, startPoint y: 442, endPoint x: 775, endPoint y: 65, distance: 385.8
click at [775, 65] on main "Žemėlapis Laukai GPS Darbai [DATE] [DATE] Užduoties kategorija Transportas Važi…" at bounding box center [778, 360] width 1262 height 618
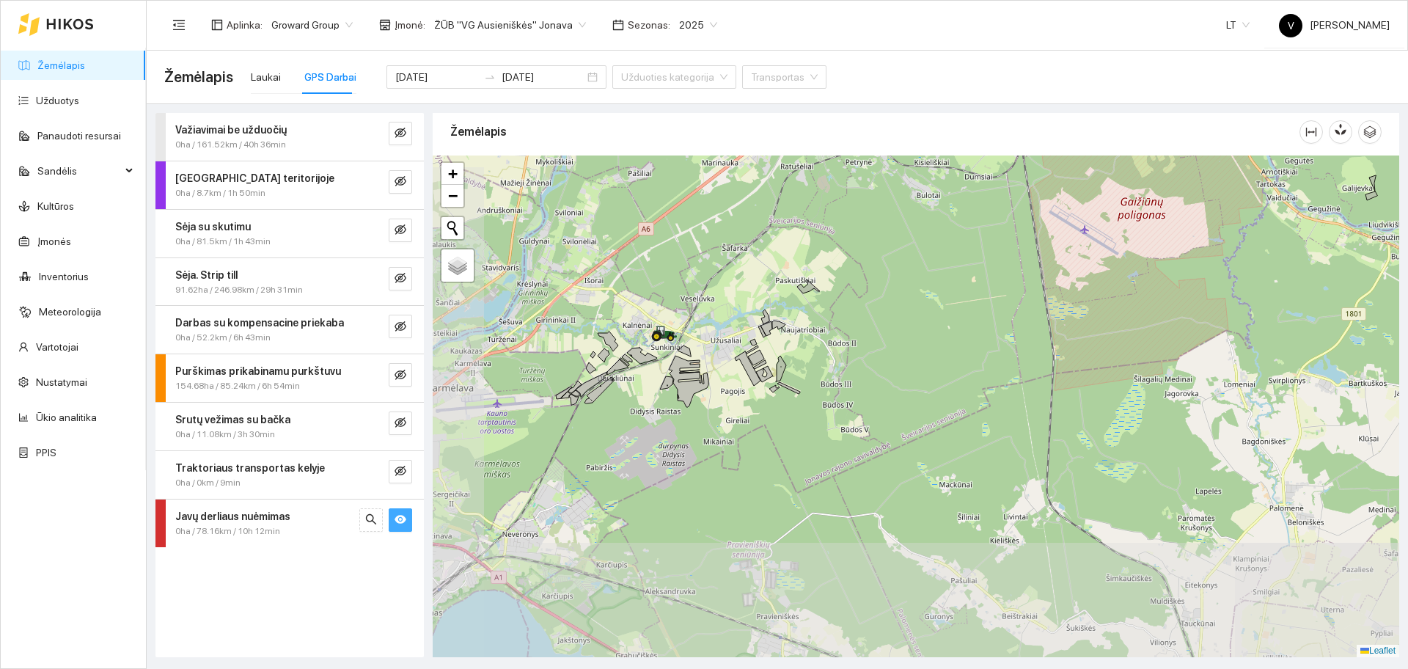
drag, startPoint x: 707, startPoint y: 398, endPoint x: 811, endPoint y: 186, distance: 235.9
click at [811, 186] on div at bounding box center [916, 407] width 967 height 502
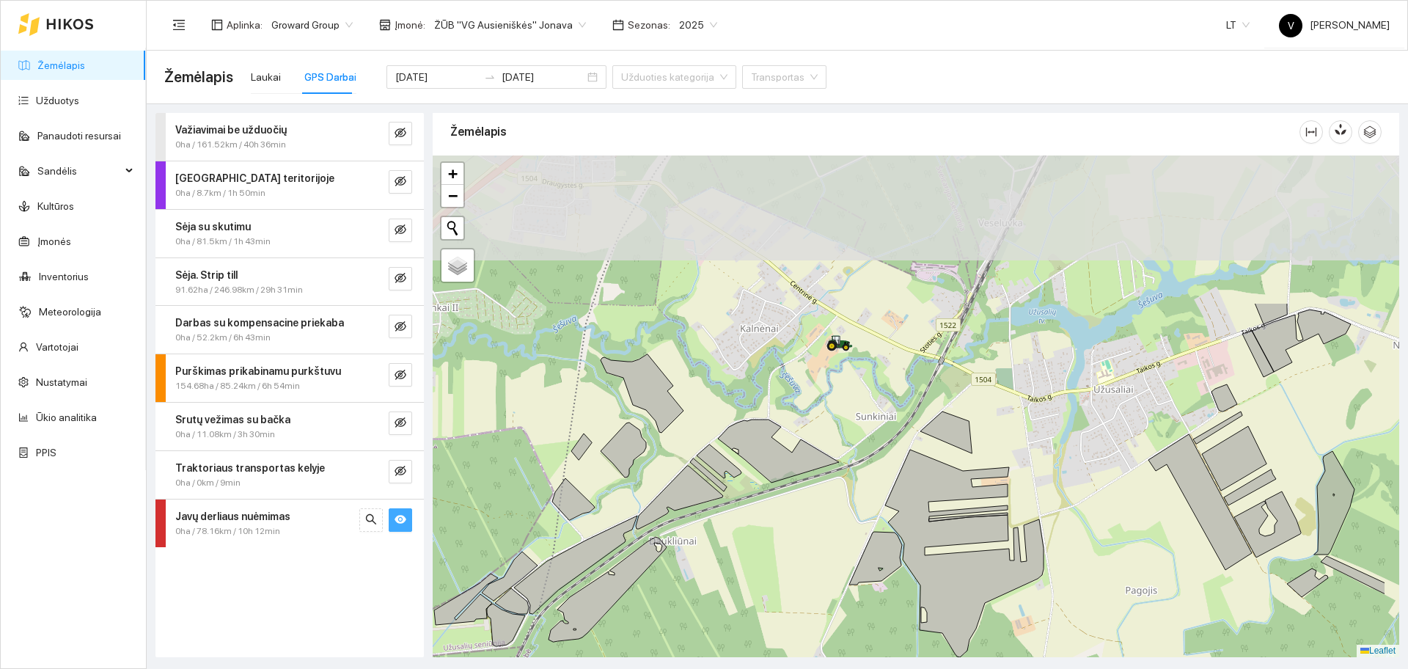
drag, startPoint x: 899, startPoint y: 256, endPoint x: 787, endPoint y: 454, distance: 227.3
click at [787, 454] on icon at bounding box center [778, 451] width 121 height 63
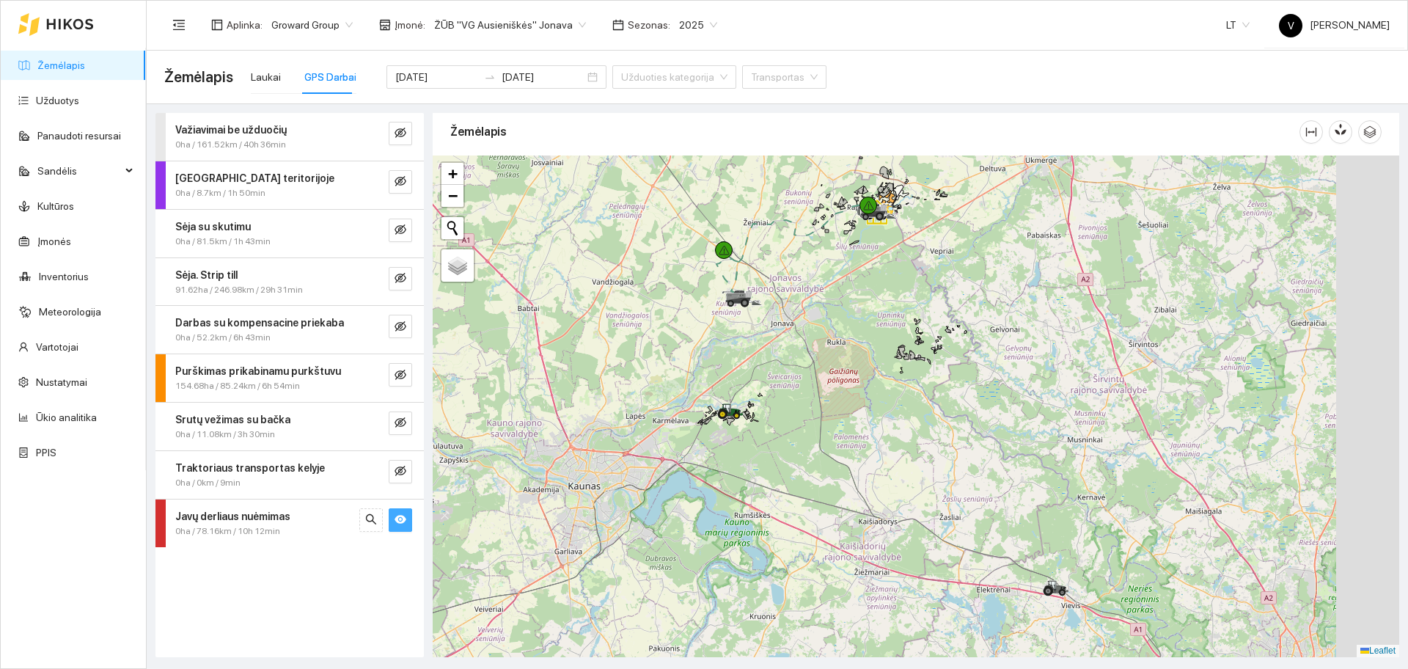
drag, startPoint x: 1026, startPoint y: 251, endPoint x: 827, endPoint y: 309, distance: 206.4
click at [827, 309] on div at bounding box center [916, 407] width 967 height 502
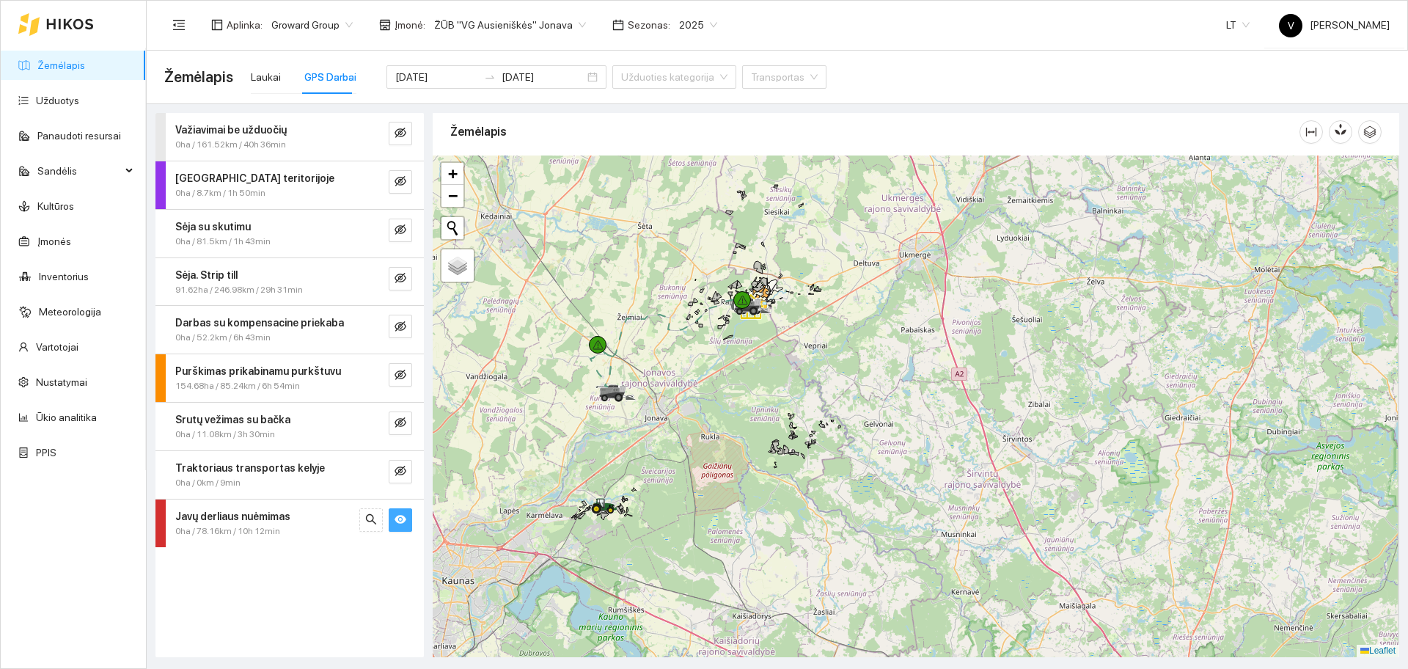
drag, startPoint x: 865, startPoint y: 277, endPoint x: 809, endPoint y: 346, distance: 89.2
click at [809, 346] on div at bounding box center [916, 407] width 967 height 502
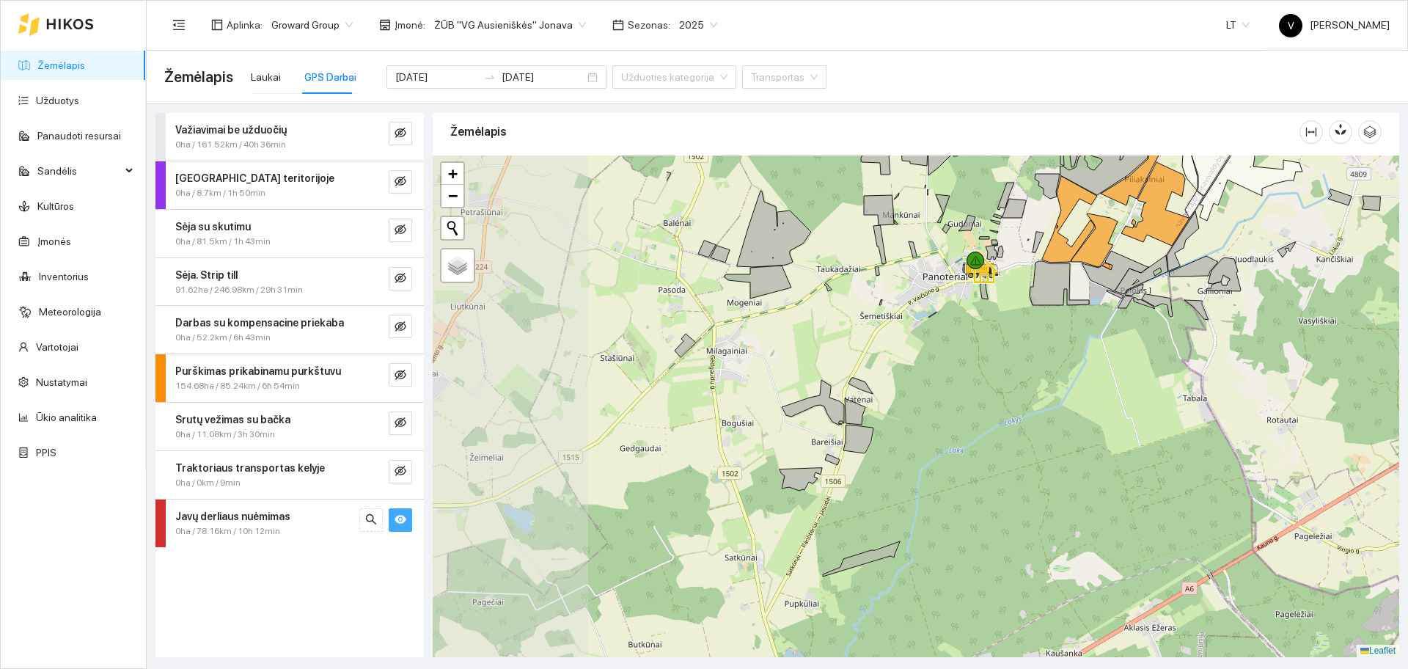
drag, startPoint x: 670, startPoint y: 260, endPoint x: 1001, endPoint y: 299, distance: 333.1
click at [1001, 299] on div at bounding box center [916, 407] width 967 height 502
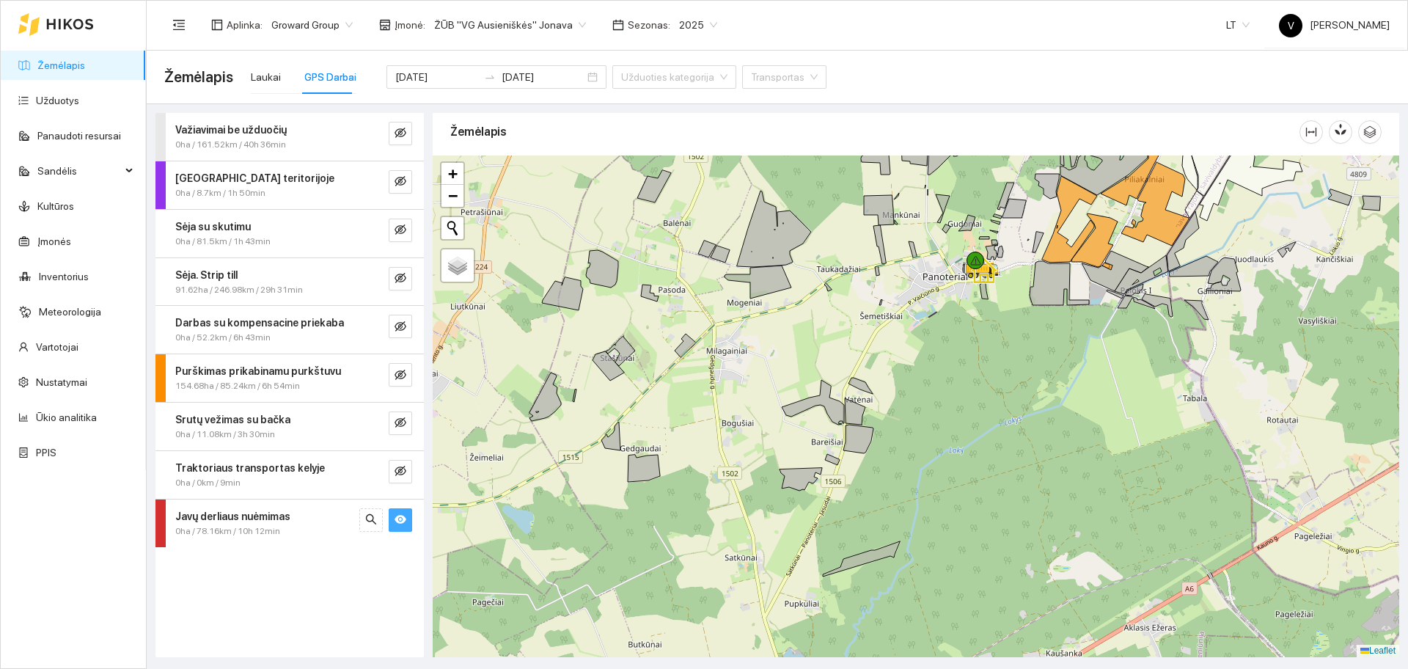
click at [1001, 299] on div at bounding box center [916, 407] width 967 height 502
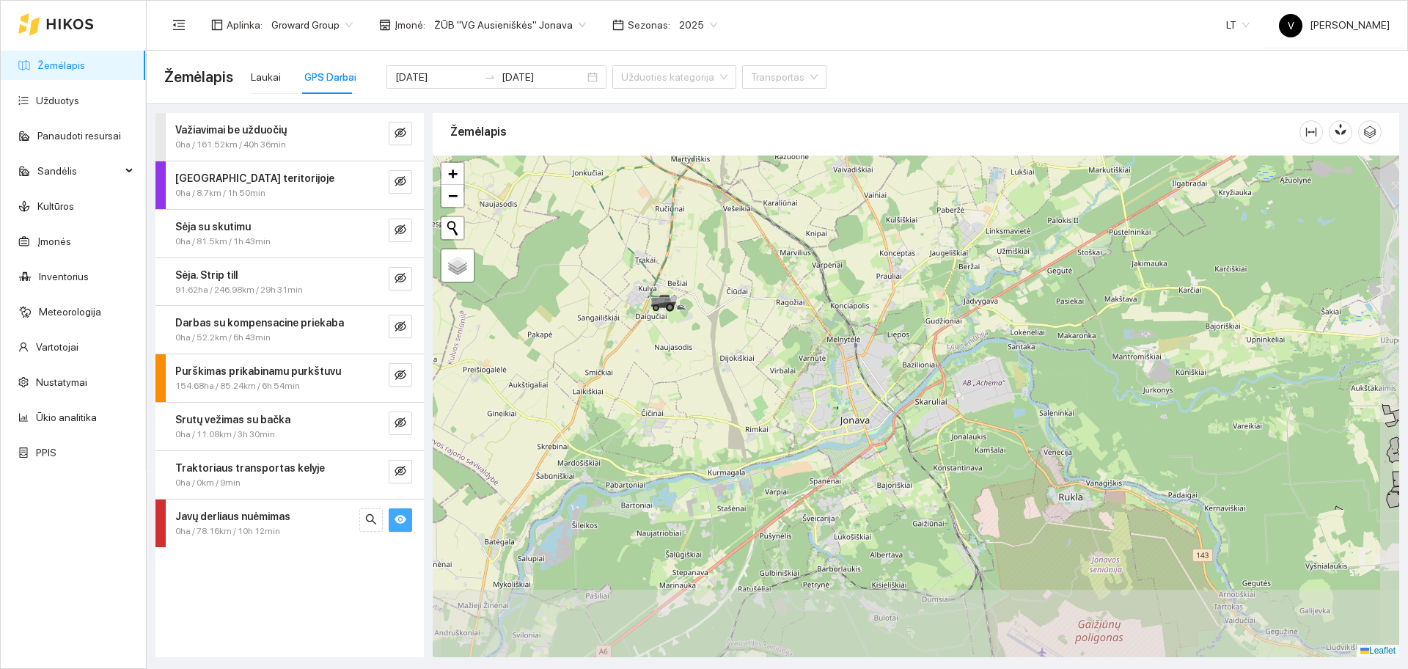
drag, startPoint x: 902, startPoint y: 541, endPoint x: 816, endPoint y: 342, distance: 216.5
click at [816, 342] on div at bounding box center [916, 407] width 967 height 502
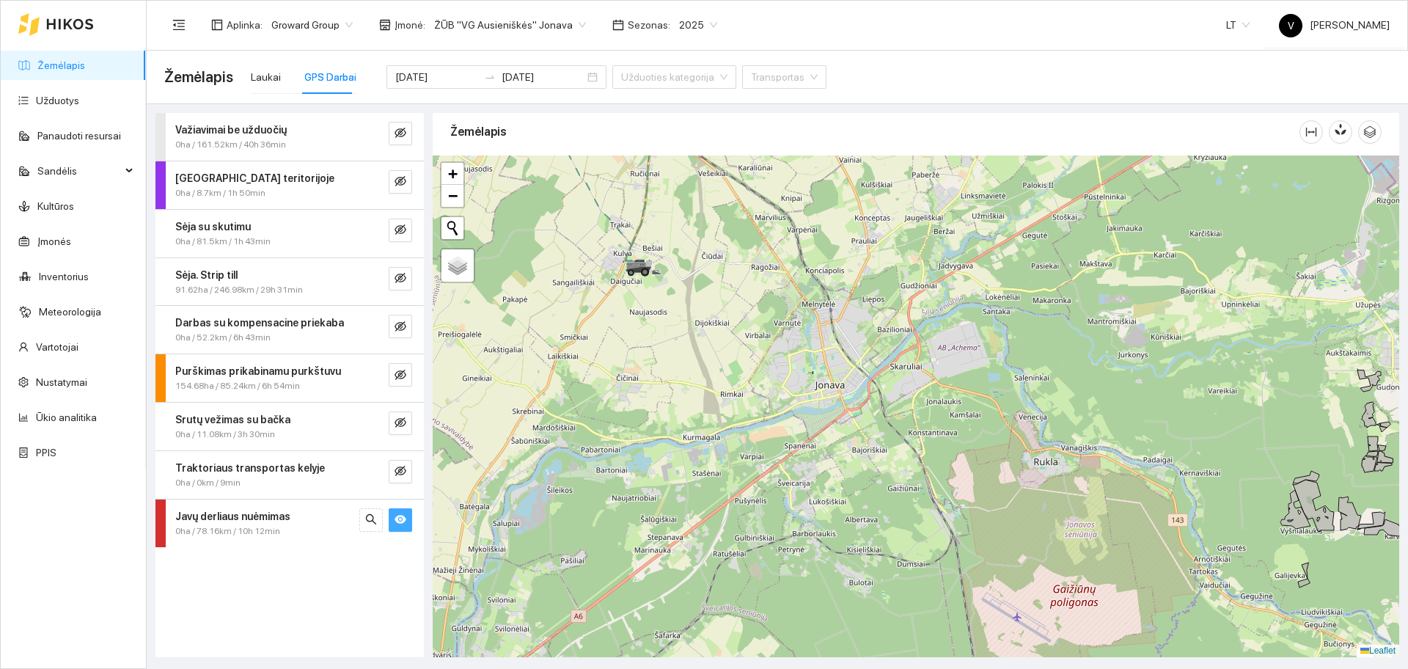
drag, startPoint x: 989, startPoint y: 501, endPoint x: 995, endPoint y: 452, distance: 49.5
click at [995, 452] on div at bounding box center [916, 407] width 967 height 502
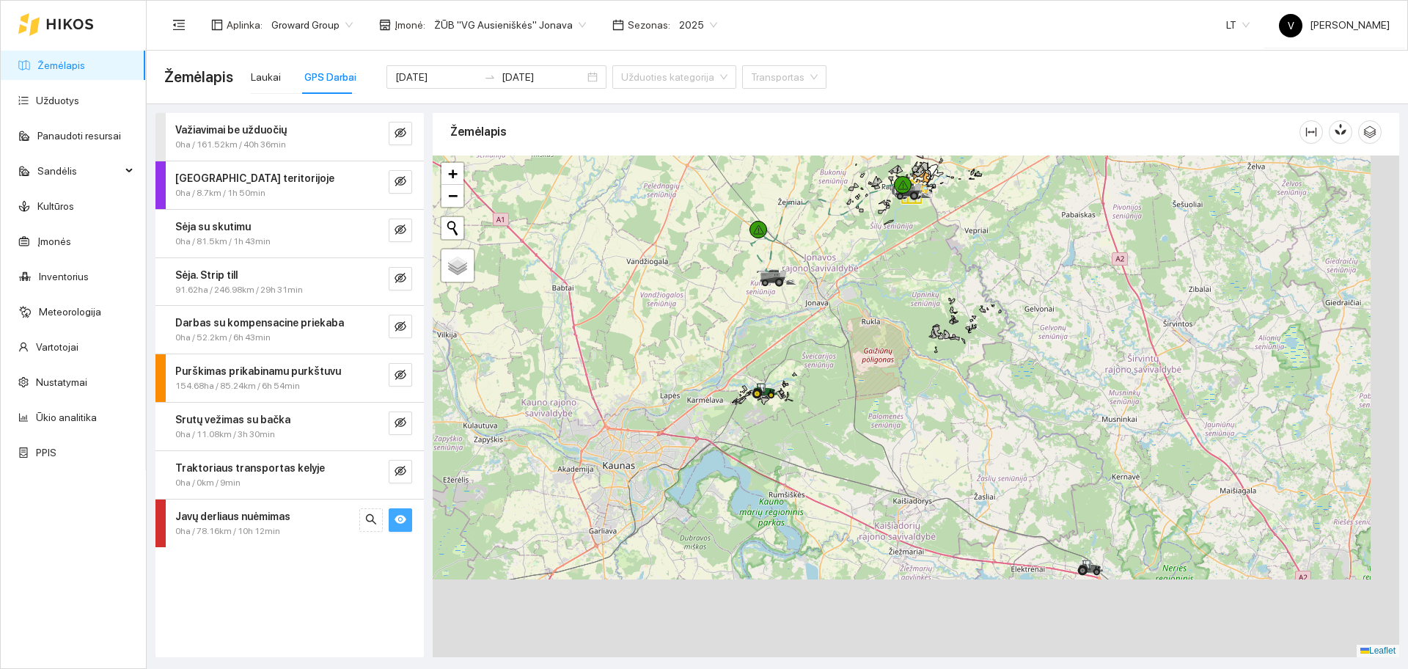
drag, startPoint x: 1004, startPoint y: 453, endPoint x: 933, endPoint y: 342, distance: 131.9
click at [935, 347] on icon at bounding box center [935, 348] width 1 height 3
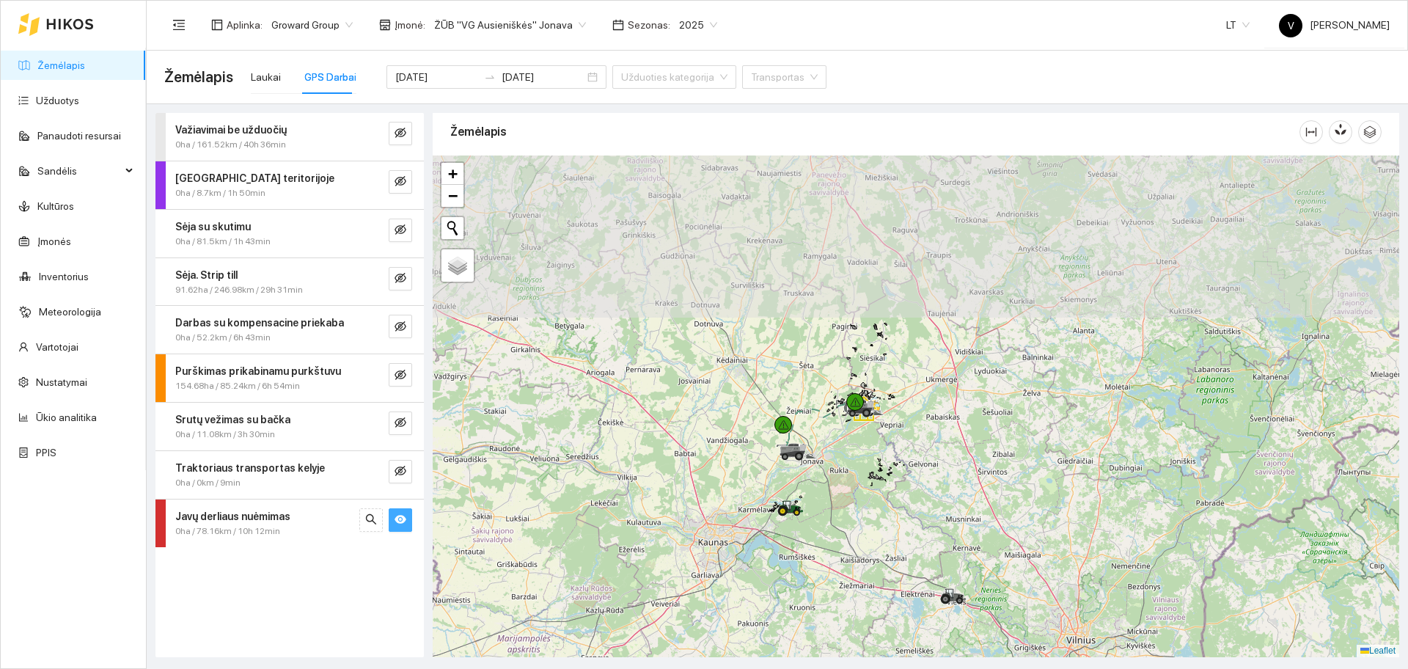
drag, startPoint x: 857, startPoint y: 281, endPoint x: 830, endPoint y: 476, distance: 197.0
click at [830, 476] on div at bounding box center [916, 407] width 967 height 502
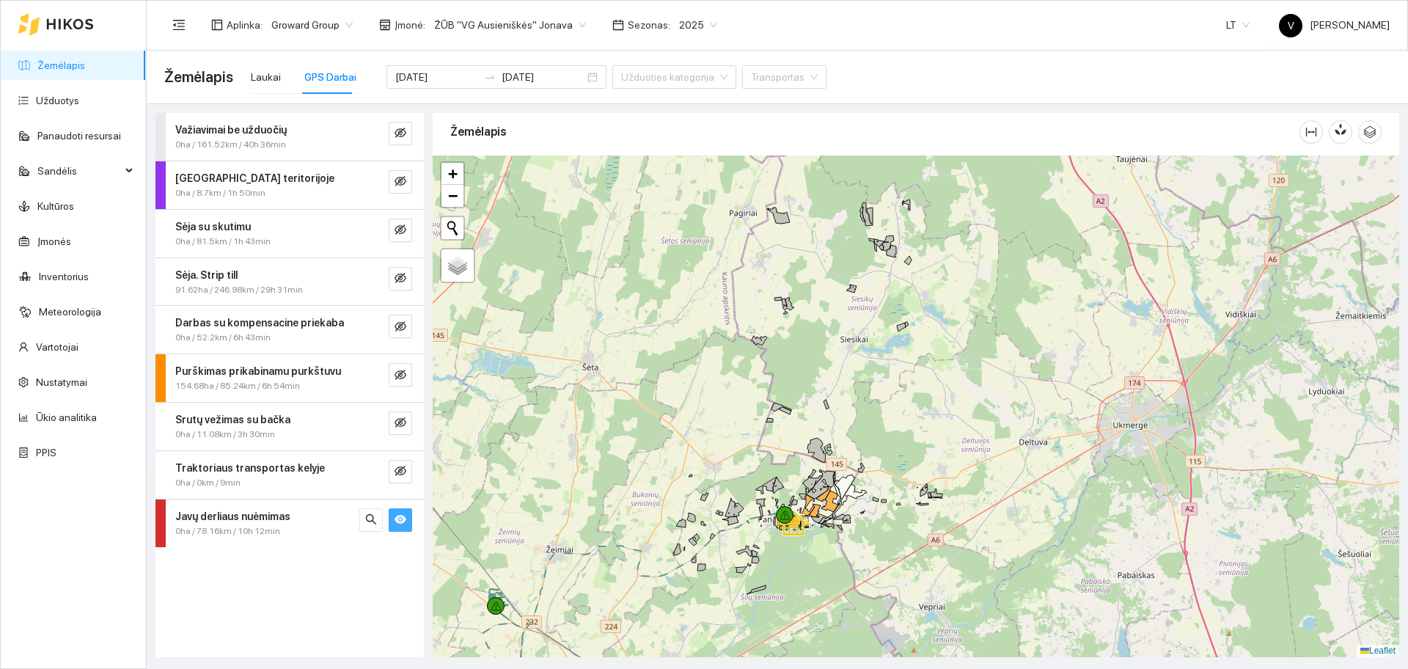
click at [876, 398] on div at bounding box center [916, 407] width 967 height 502
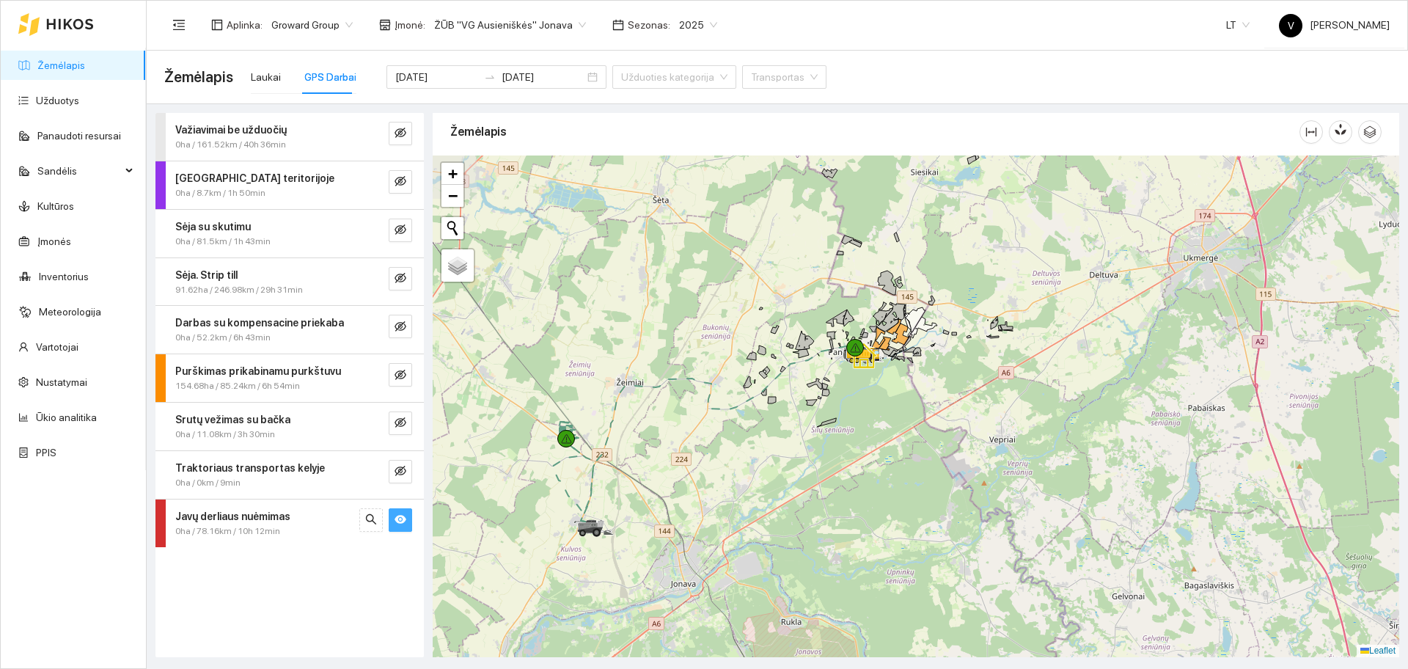
drag, startPoint x: 815, startPoint y: 380, endPoint x: 895, endPoint y: 235, distance: 165.2
click at [895, 235] on div at bounding box center [916, 407] width 967 height 502
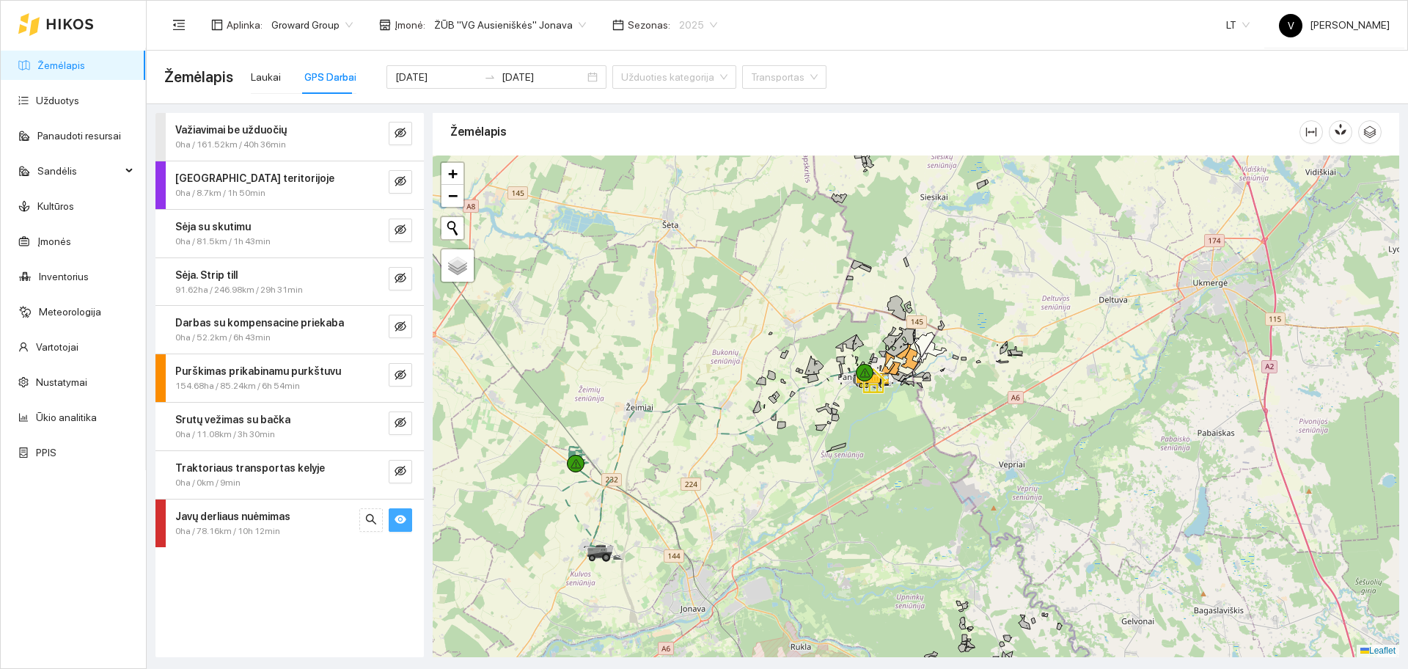
click at [670, 17] on div "2025" at bounding box center [698, 24] width 56 height 23
click at [683, 188] on div "2026" at bounding box center [680, 194] width 38 height 16
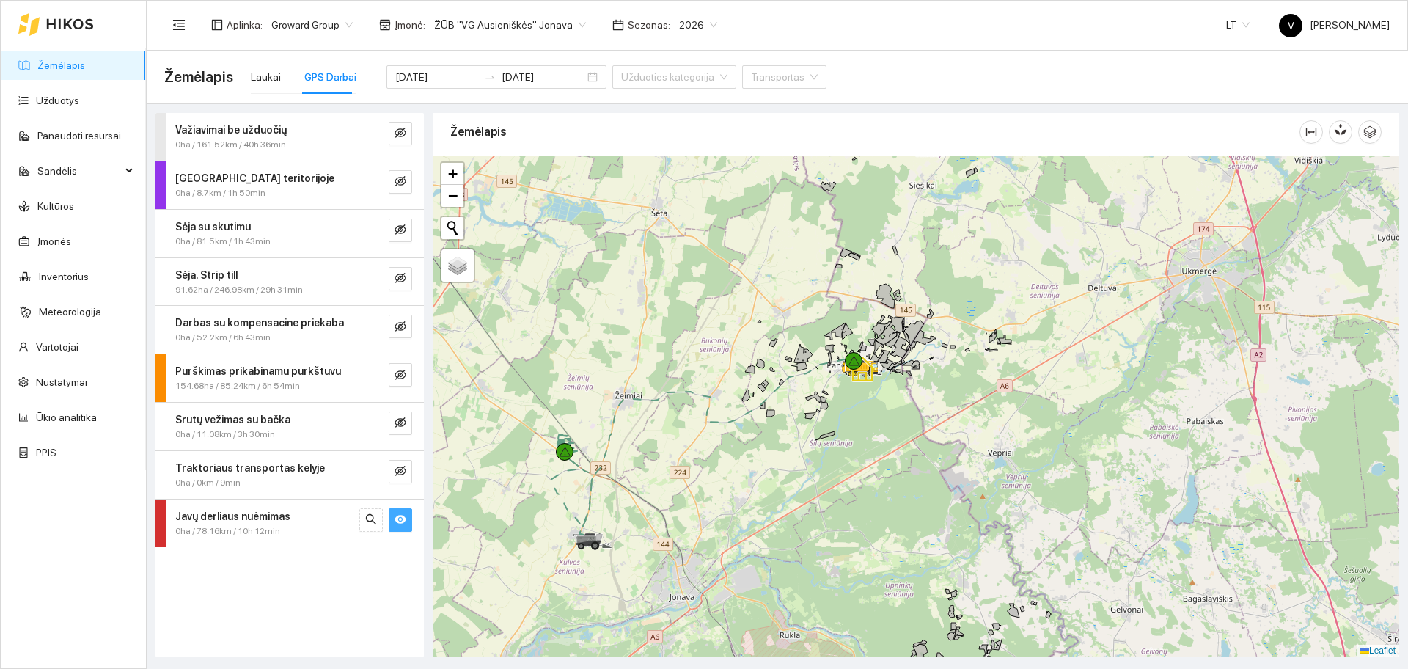
drag, startPoint x: 838, startPoint y: 390, endPoint x: 820, endPoint y: 367, distance: 29.2
click at [820, 367] on div at bounding box center [916, 407] width 967 height 502
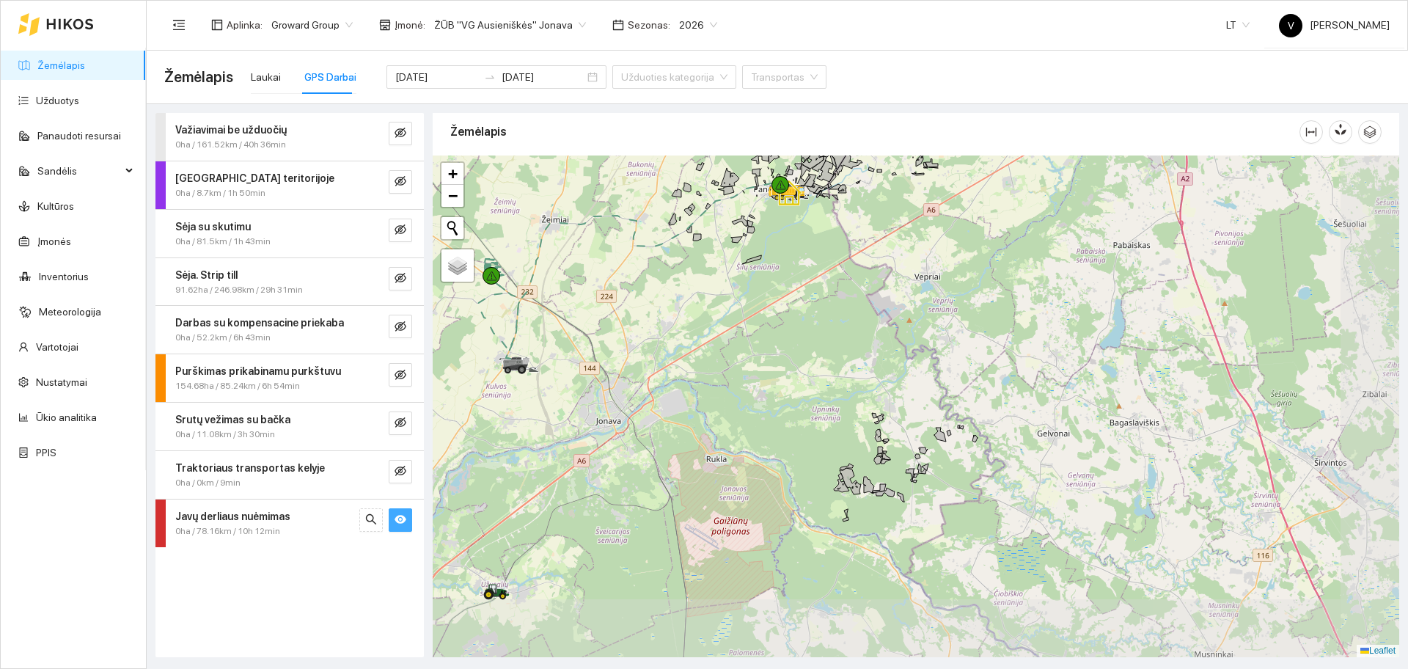
drag, startPoint x: 893, startPoint y: 434, endPoint x: 830, endPoint y: 266, distance: 178.8
click at [830, 266] on div at bounding box center [916, 407] width 967 height 502
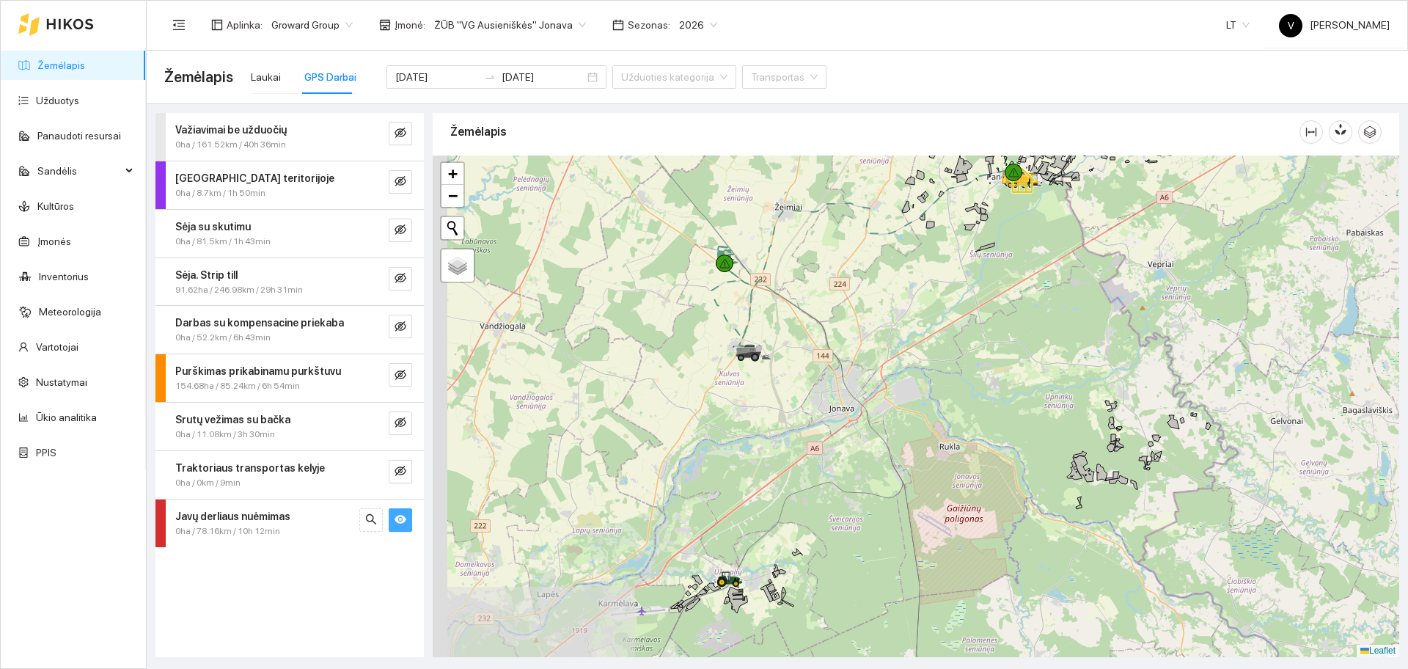
drag, startPoint x: 759, startPoint y: 392, endPoint x: 996, endPoint y: 384, distance: 237.8
click at [996, 384] on div at bounding box center [916, 407] width 967 height 502
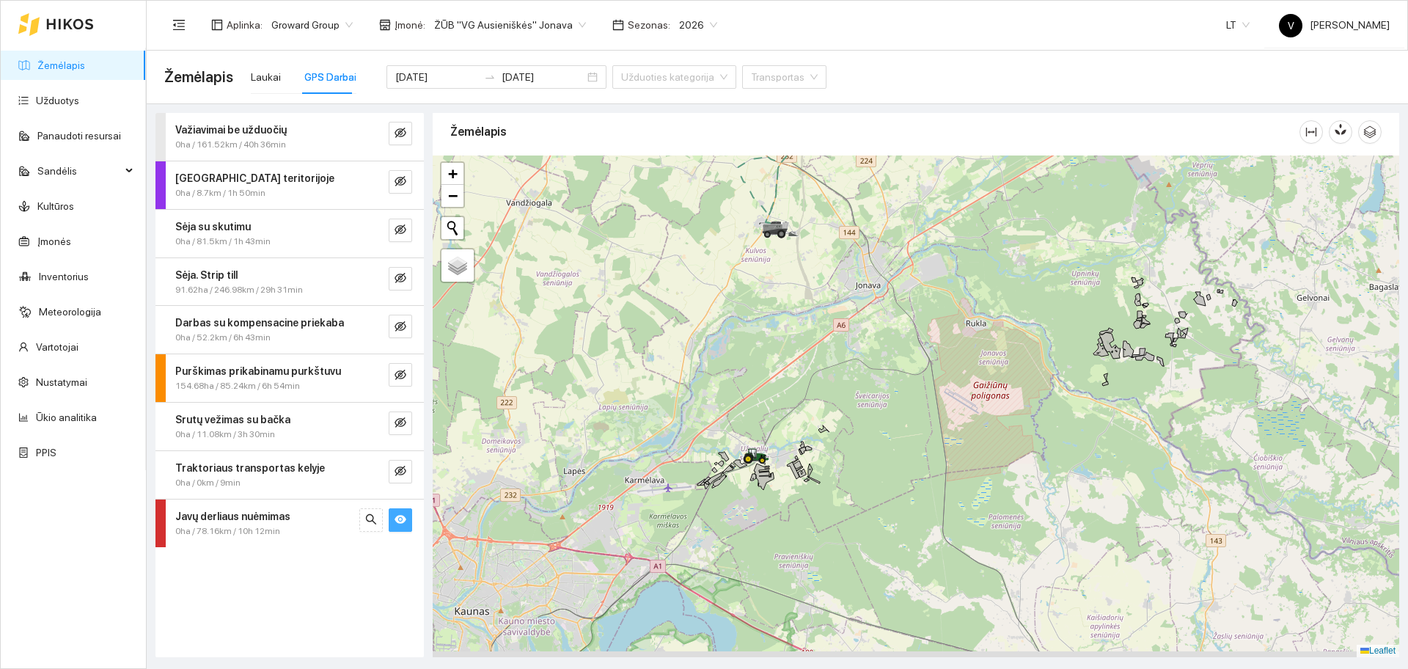
drag, startPoint x: 800, startPoint y: 484, endPoint x: 829, endPoint y: 349, distance: 138.1
click at [829, 349] on div at bounding box center [916, 407] width 967 height 502
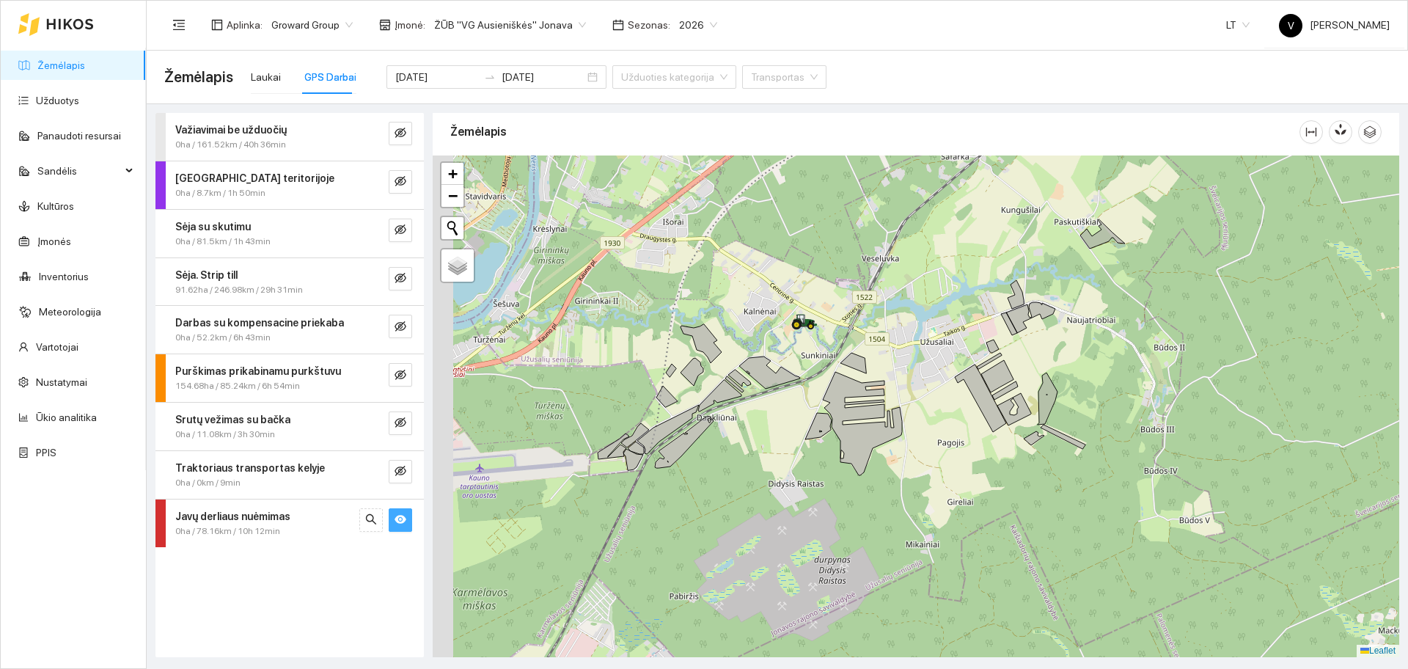
drag, startPoint x: 621, startPoint y: 414, endPoint x: 772, endPoint y: 317, distance: 178.9
click at [772, 317] on div at bounding box center [916, 407] width 967 height 502
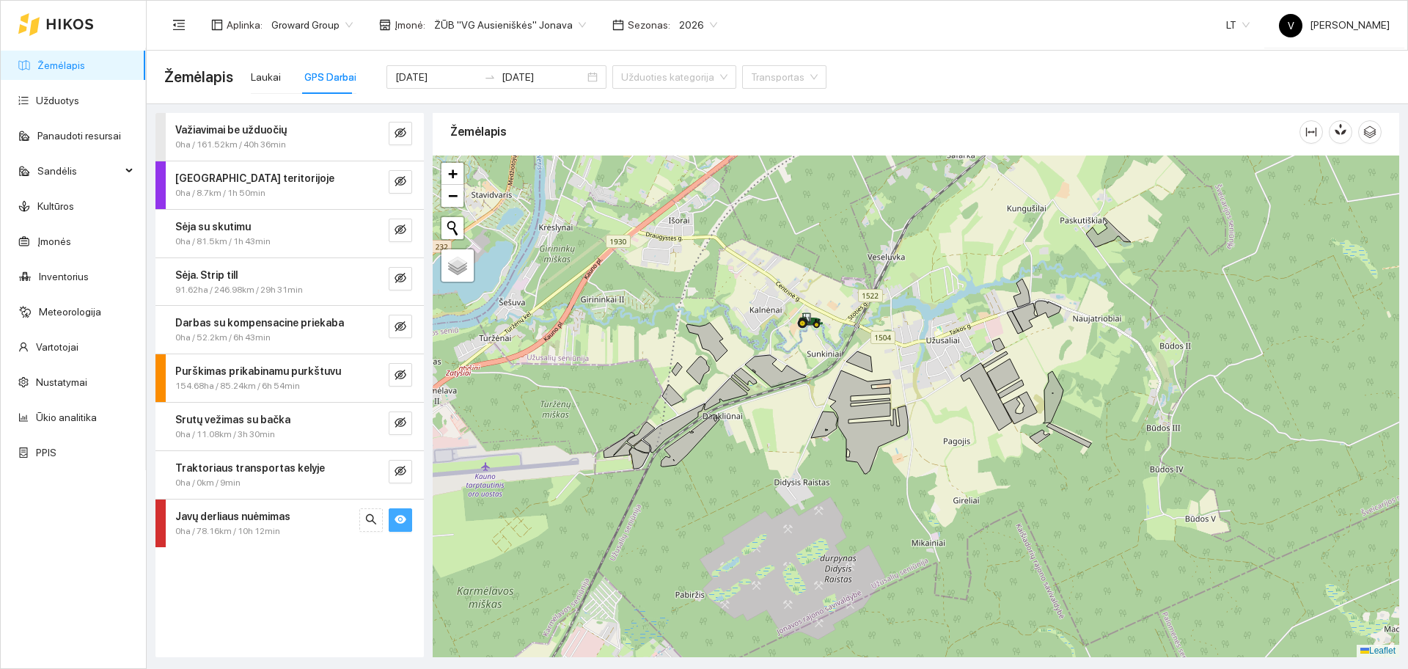
drag, startPoint x: 891, startPoint y: 356, endPoint x: 817, endPoint y: 519, distance: 179.3
click at [817, 519] on div at bounding box center [916, 407] width 967 height 502
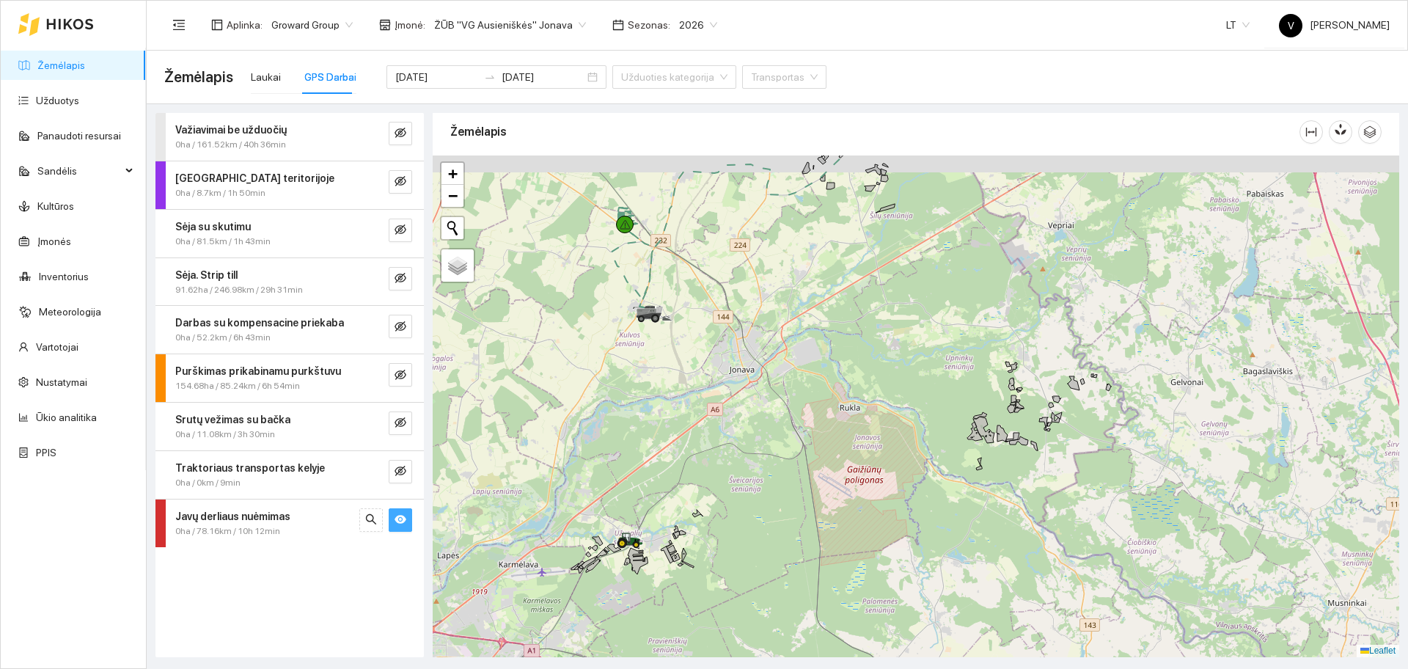
drag, startPoint x: 1013, startPoint y: 420, endPoint x: 841, endPoint y: 457, distance: 176.2
click at [841, 457] on div at bounding box center [916, 407] width 967 height 502
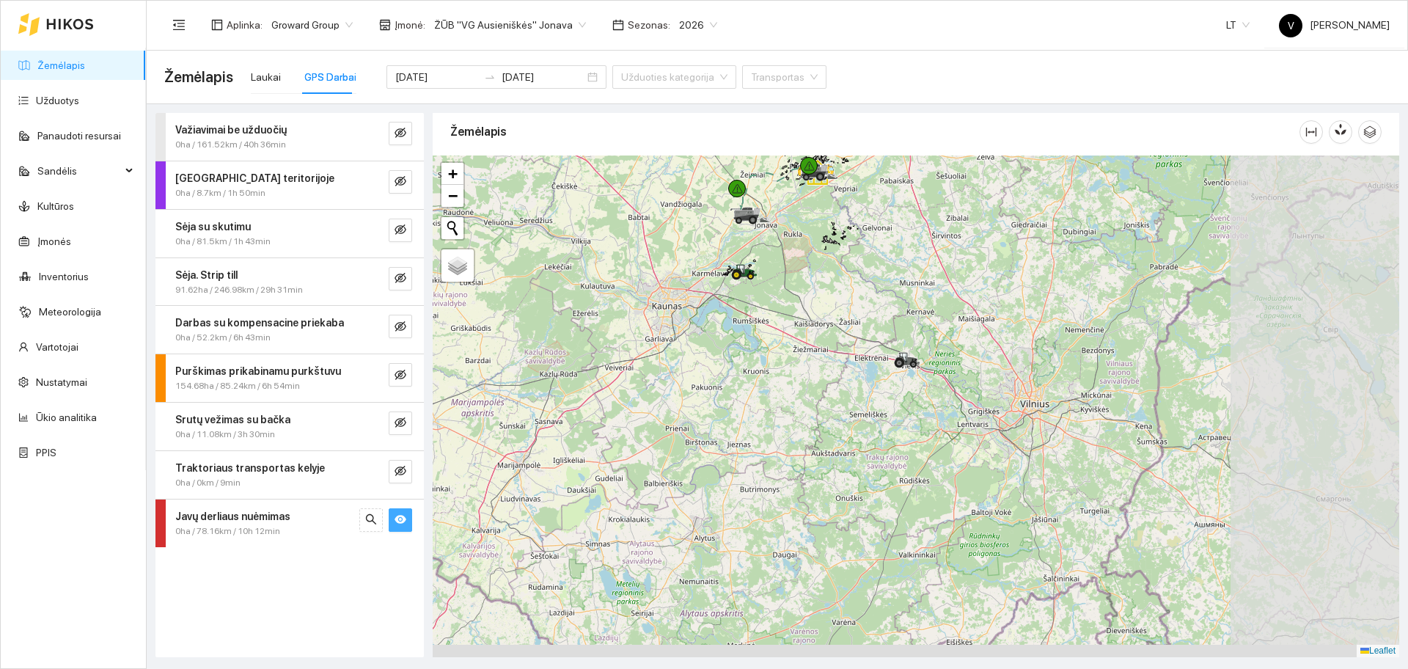
drag, startPoint x: 1122, startPoint y: 438, endPoint x: 940, endPoint y: 319, distance: 217.3
click at [940, 319] on div at bounding box center [916, 407] width 967 height 502
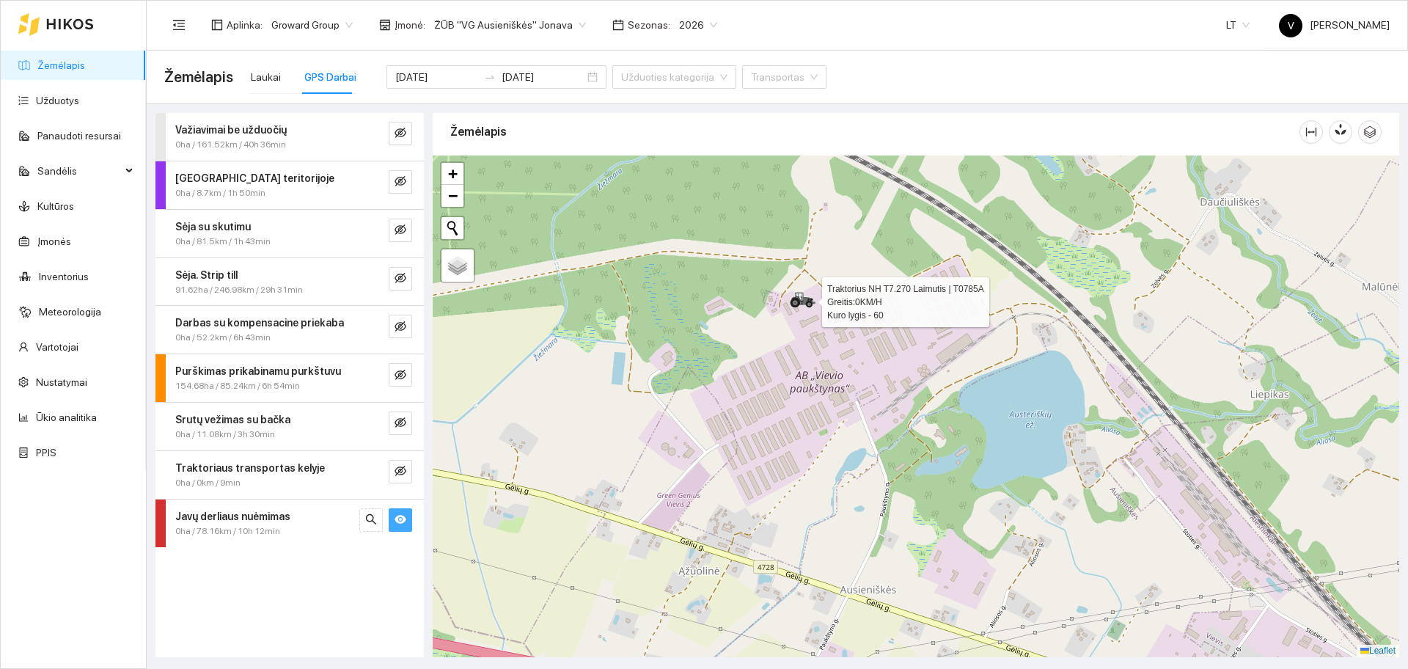
click at [805, 305] on icon at bounding box center [803, 300] width 26 height 16
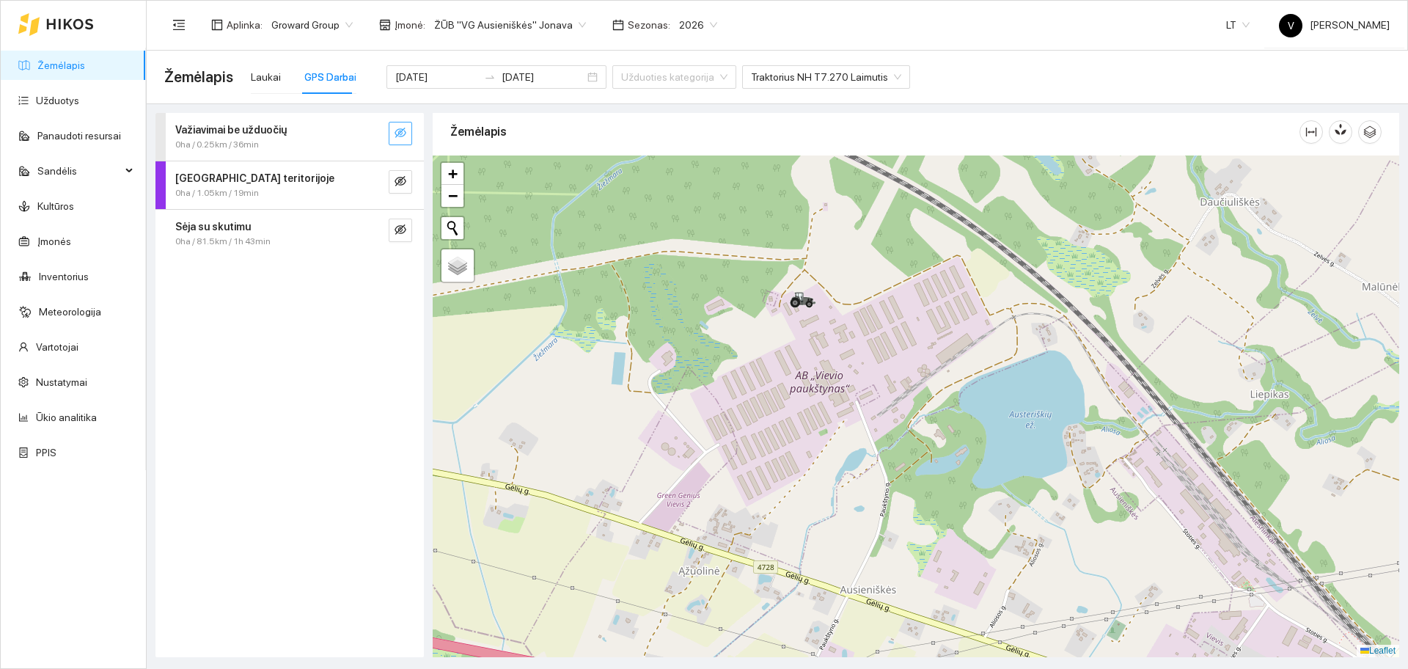
click at [395, 142] on button "button" at bounding box center [400, 133] width 23 height 23
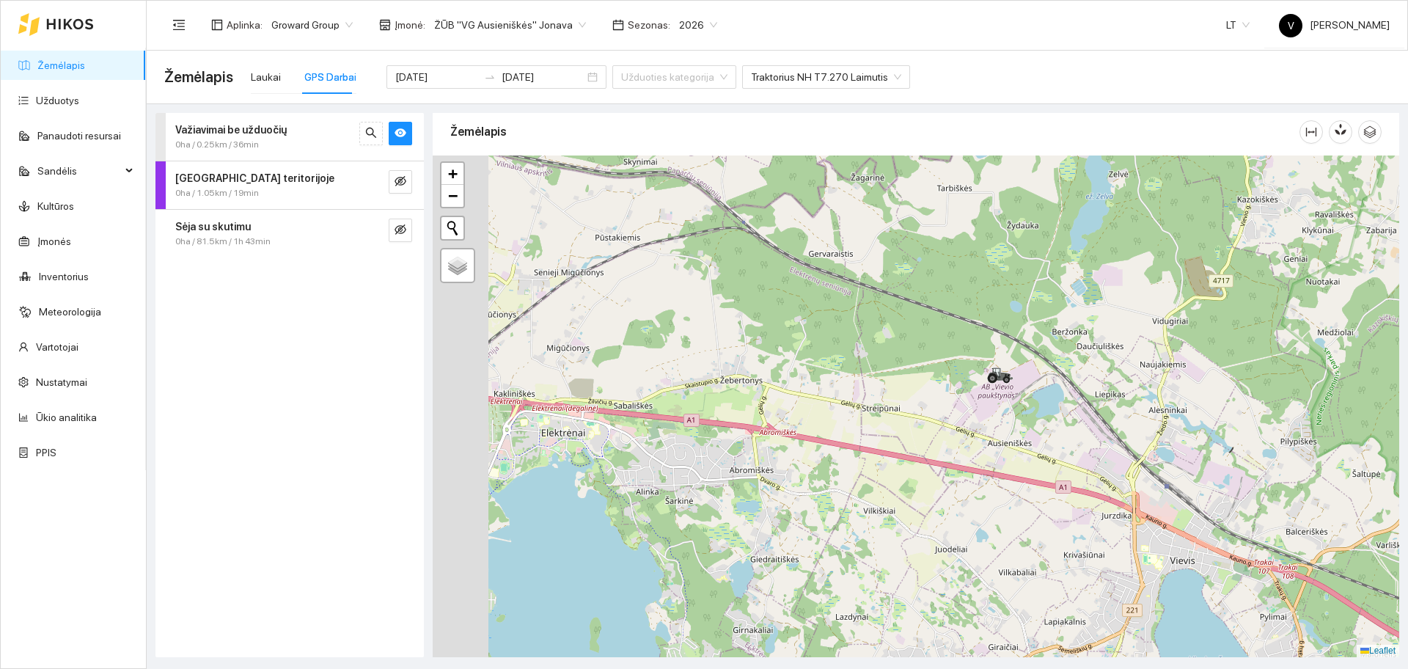
drag, startPoint x: 592, startPoint y: 326, endPoint x: 893, endPoint y: 407, distance: 312.1
click at [893, 407] on div at bounding box center [916, 407] width 967 height 502
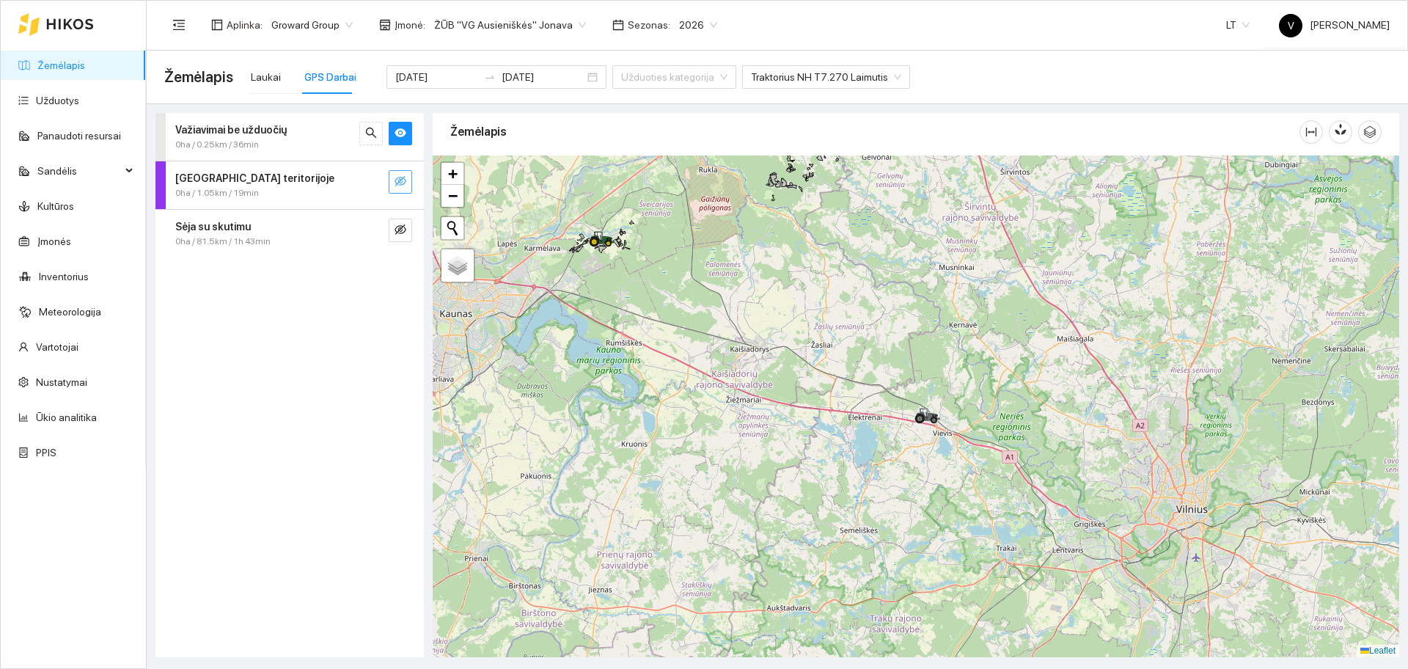
click at [394, 177] on button "button" at bounding box center [400, 181] width 23 height 23
click at [405, 224] on icon "eye-invisible" at bounding box center [401, 230] width 12 height 12
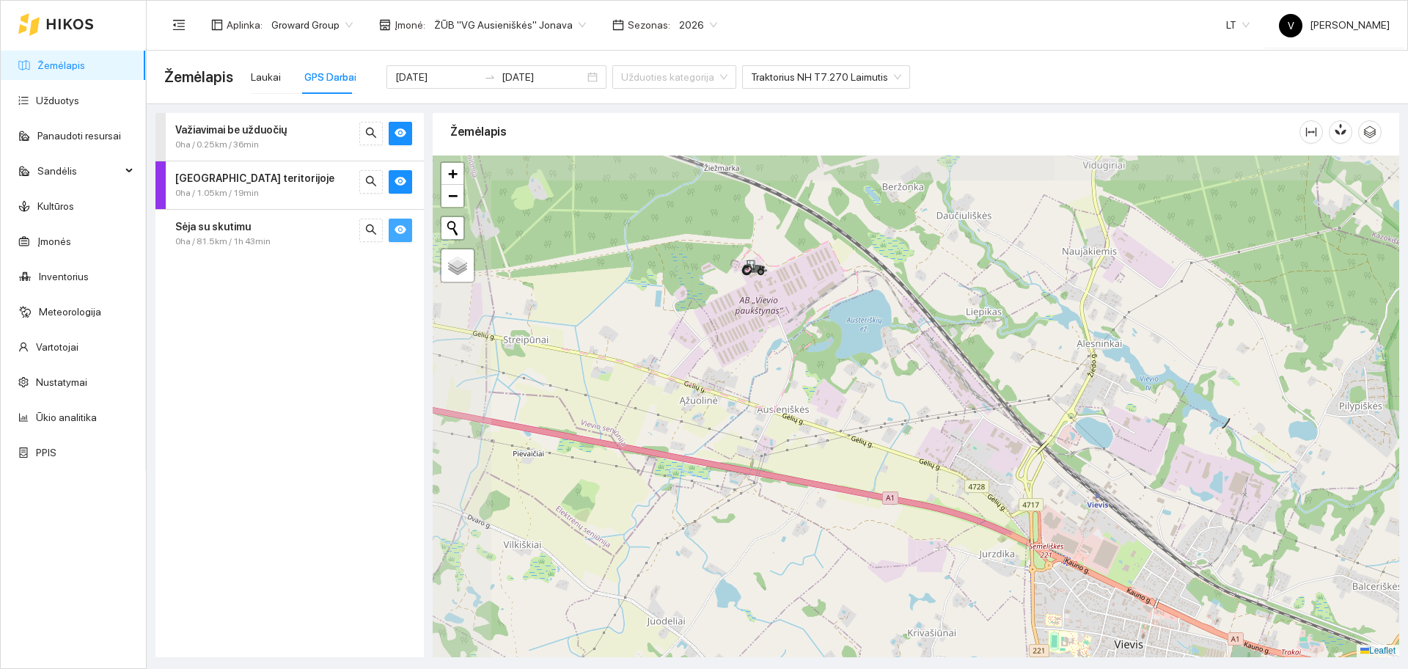
drag, startPoint x: 597, startPoint y: 248, endPoint x: 814, endPoint y: 321, distance: 229.2
click at [814, 321] on div at bounding box center [916, 407] width 967 height 502
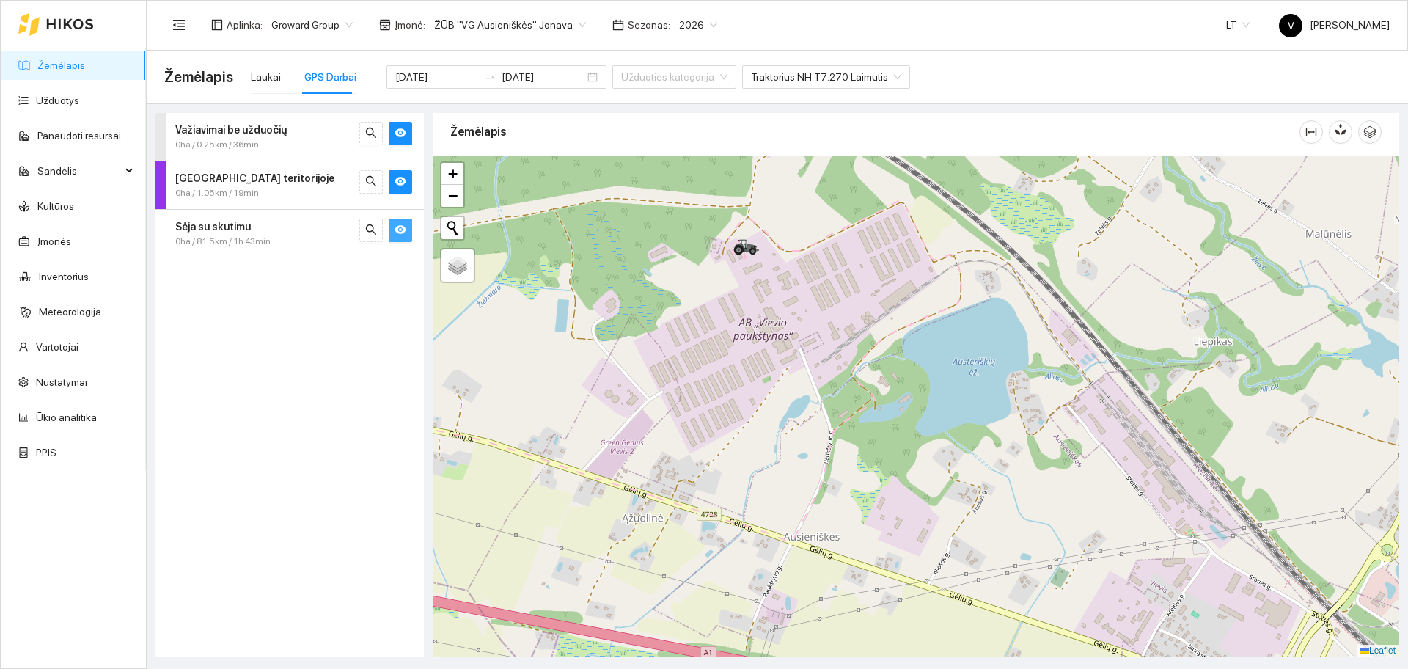
click at [758, 282] on div at bounding box center [916, 407] width 967 height 502
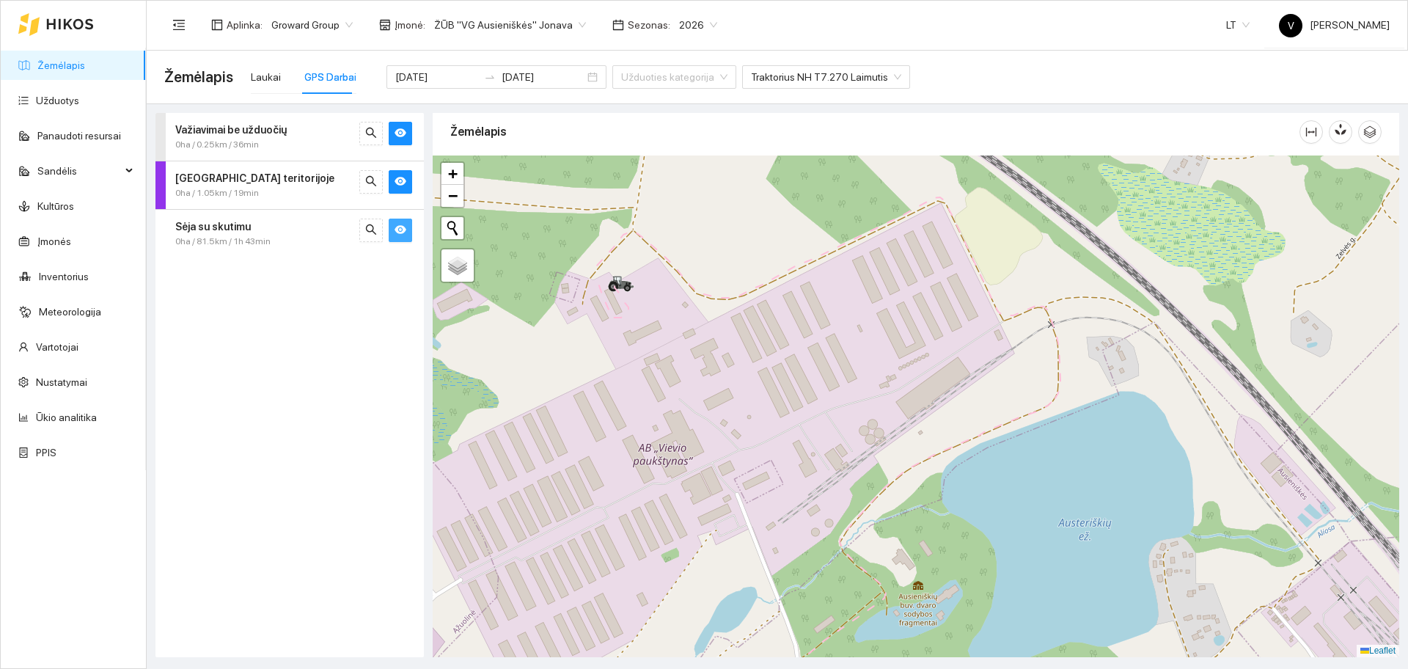
drag, startPoint x: 735, startPoint y: 239, endPoint x: 602, endPoint y: 326, distance: 159.1
click at [602, 326] on div at bounding box center [916, 407] width 967 height 502
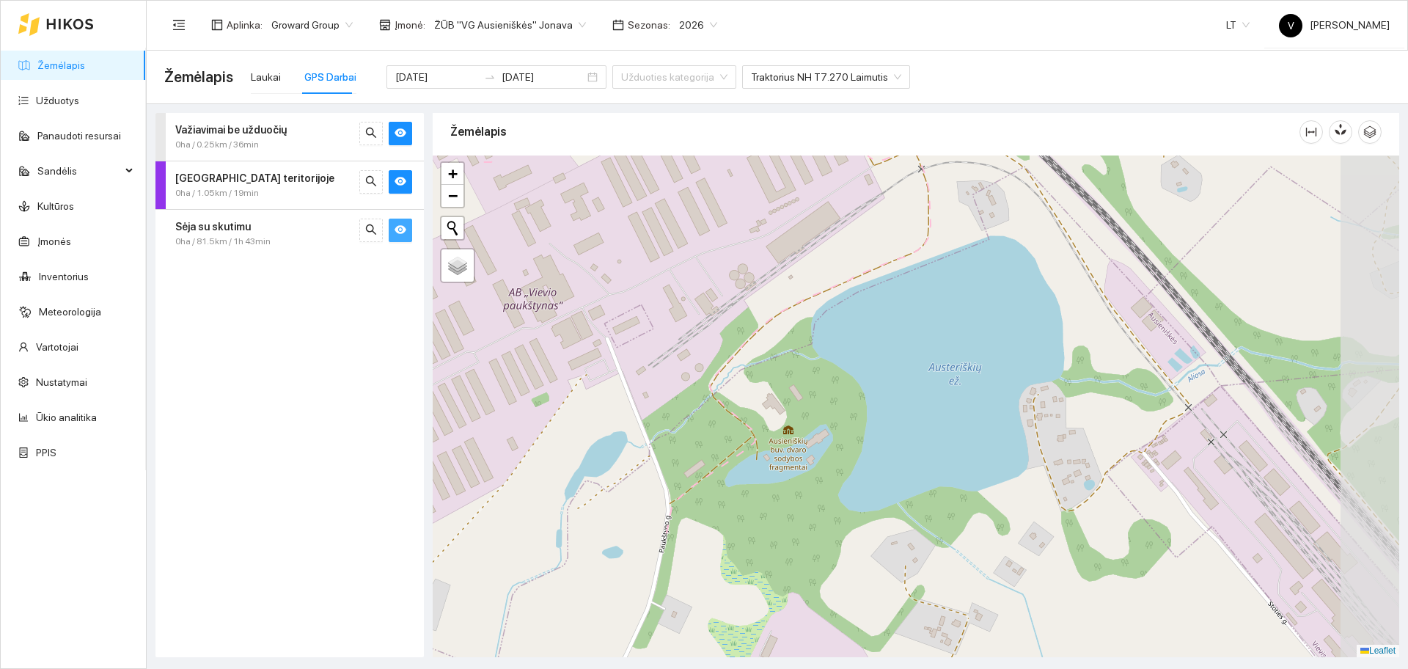
drag, startPoint x: 922, startPoint y: 475, endPoint x: 821, endPoint y: 304, distance: 198.0
click at [821, 304] on div at bounding box center [916, 407] width 967 height 502
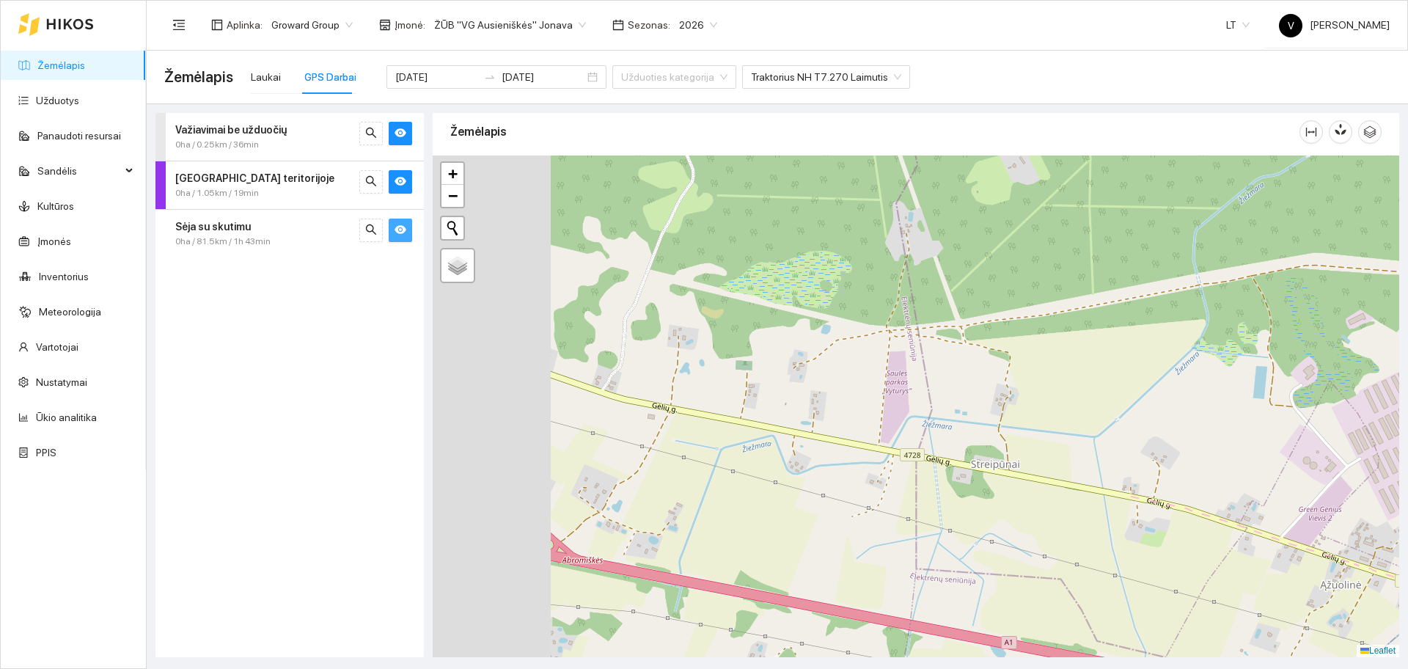
drag, startPoint x: 558, startPoint y: 357, endPoint x: 1348, endPoint y: 456, distance: 796.2
click at [1348, 456] on div at bounding box center [916, 407] width 967 height 502
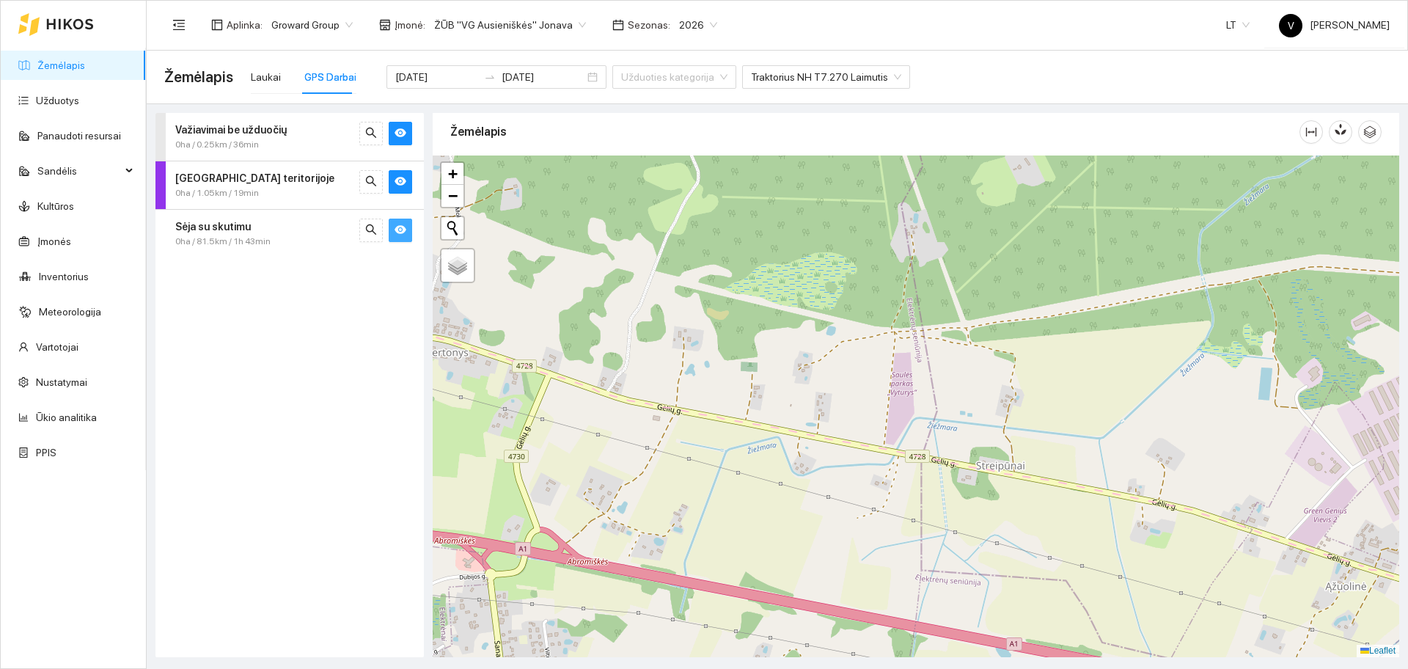
drag, startPoint x: 1012, startPoint y: 452, endPoint x: 1408, endPoint y: 524, distance: 401.9
click at [1408, 524] on main "Žemėlapis Laukai GPS Darbai [DATE] [DATE] Užduoties kategorija Traktorius NH T7…" at bounding box center [778, 360] width 1262 height 618
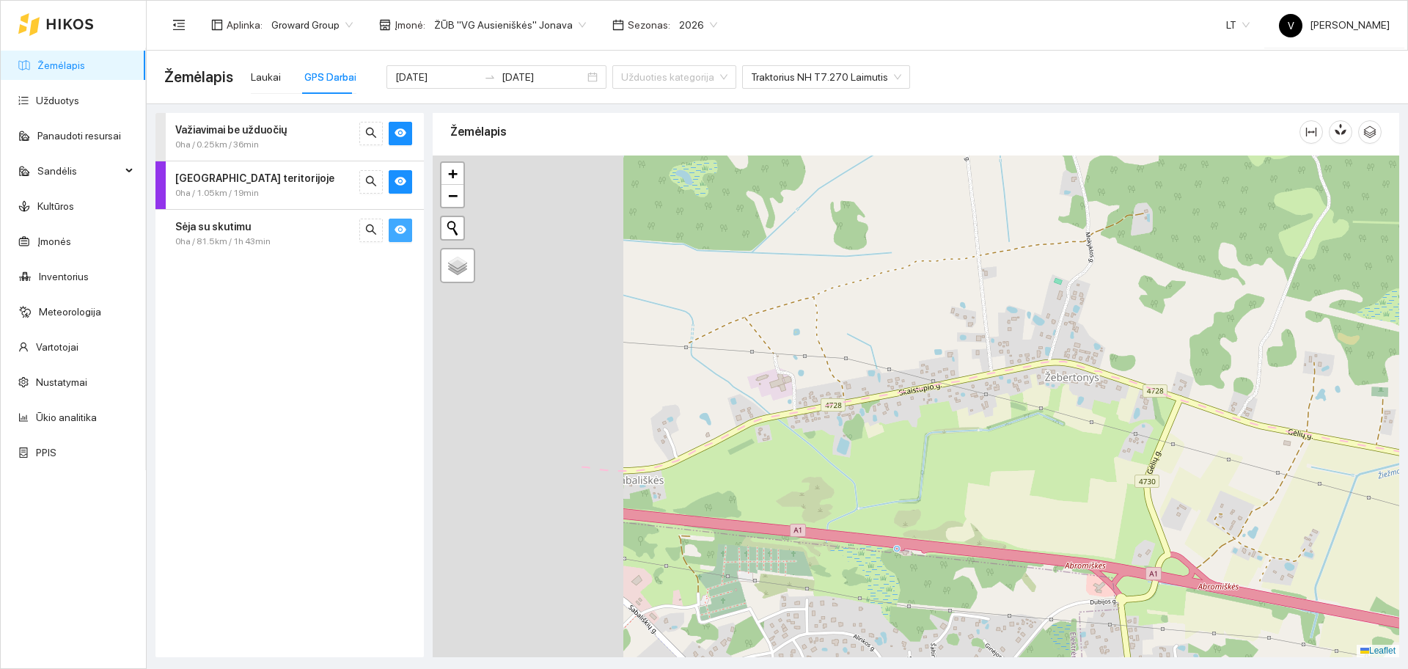
drag, startPoint x: 973, startPoint y: 377, endPoint x: 1251, endPoint y: 337, distance: 280.9
click at [1251, 337] on div at bounding box center [916, 407] width 967 height 502
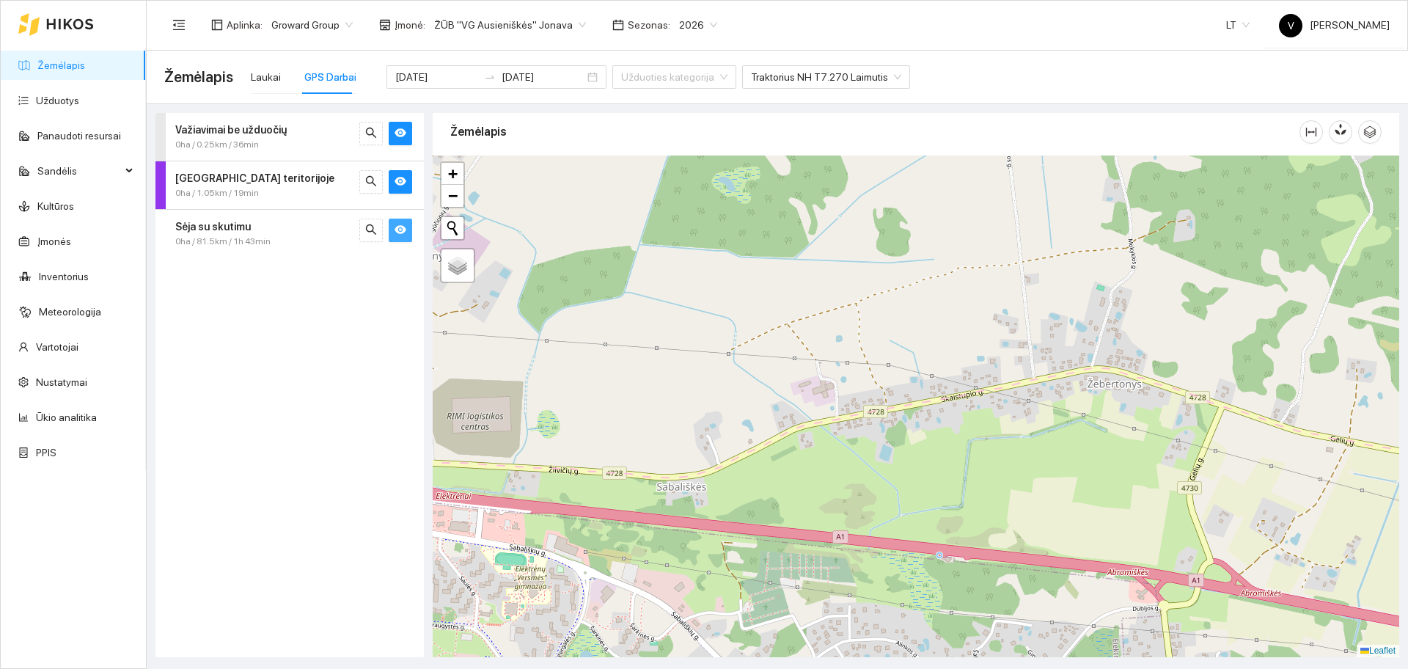
click at [747, 359] on div at bounding box center [916, 407] width 967 height 502
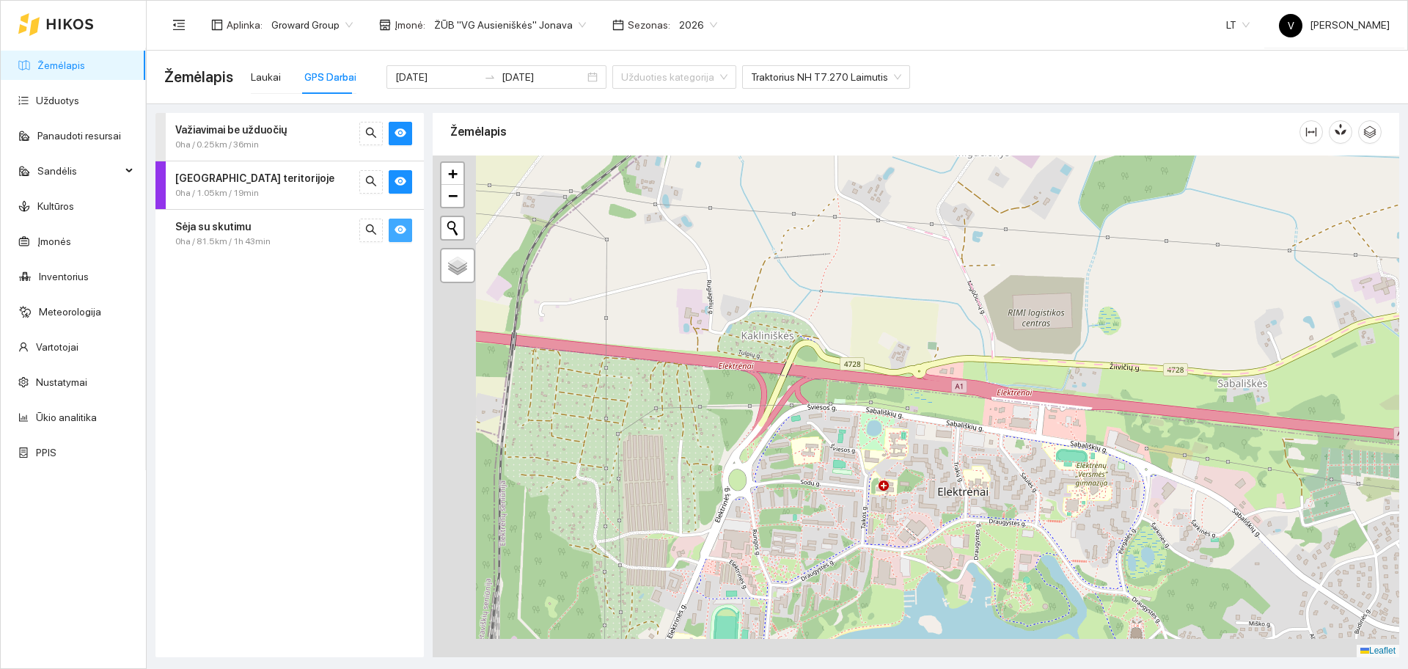
drag, startPoint x: 561, startPoint y: 401, endPoint x: 1158, endPoint y: 275, distance: 610.2
click at [1158, 275] on div at bounding box center [916, 407] width 967 height 502
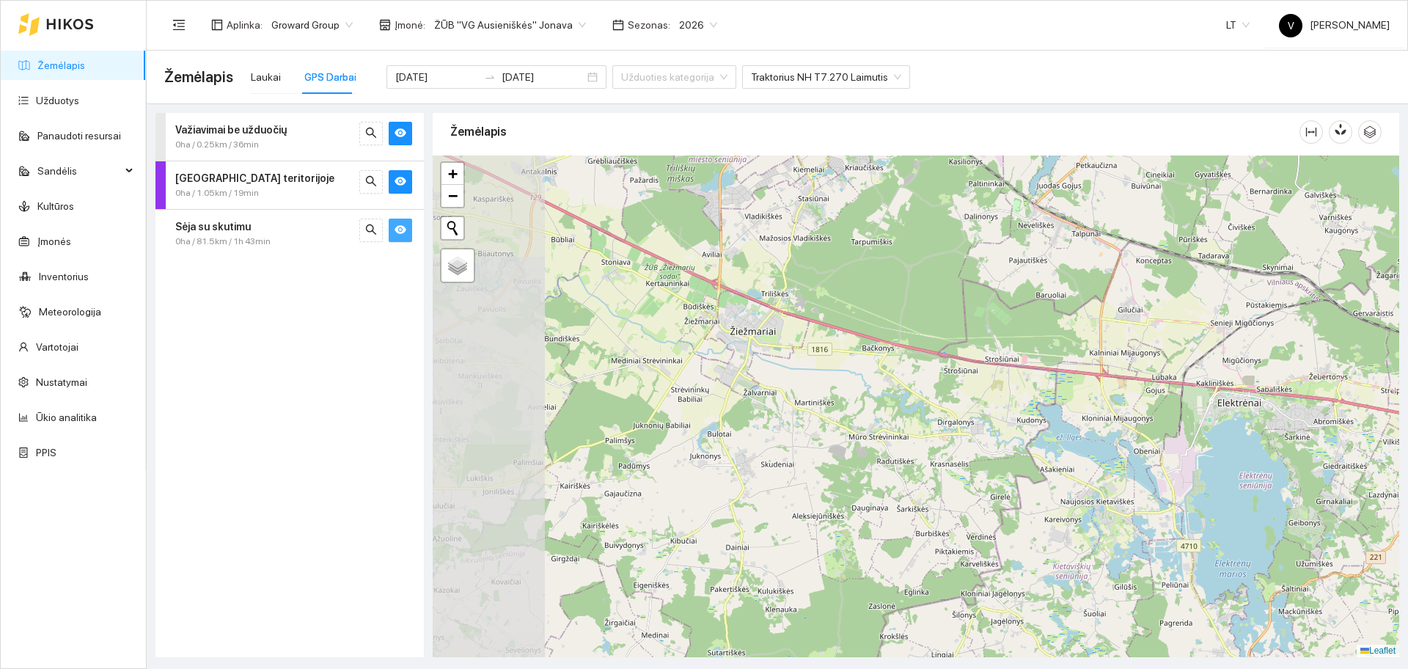
drag, startPoint x: 1001, startPoint y: 219, endPoint x: 1142, endPoint y: 313, distance: 169.5
click at [1142, 313] on div at bounding box center [916, 407] width 967 height 502
